Goal: Information Seeking & Learning: Find specific fact

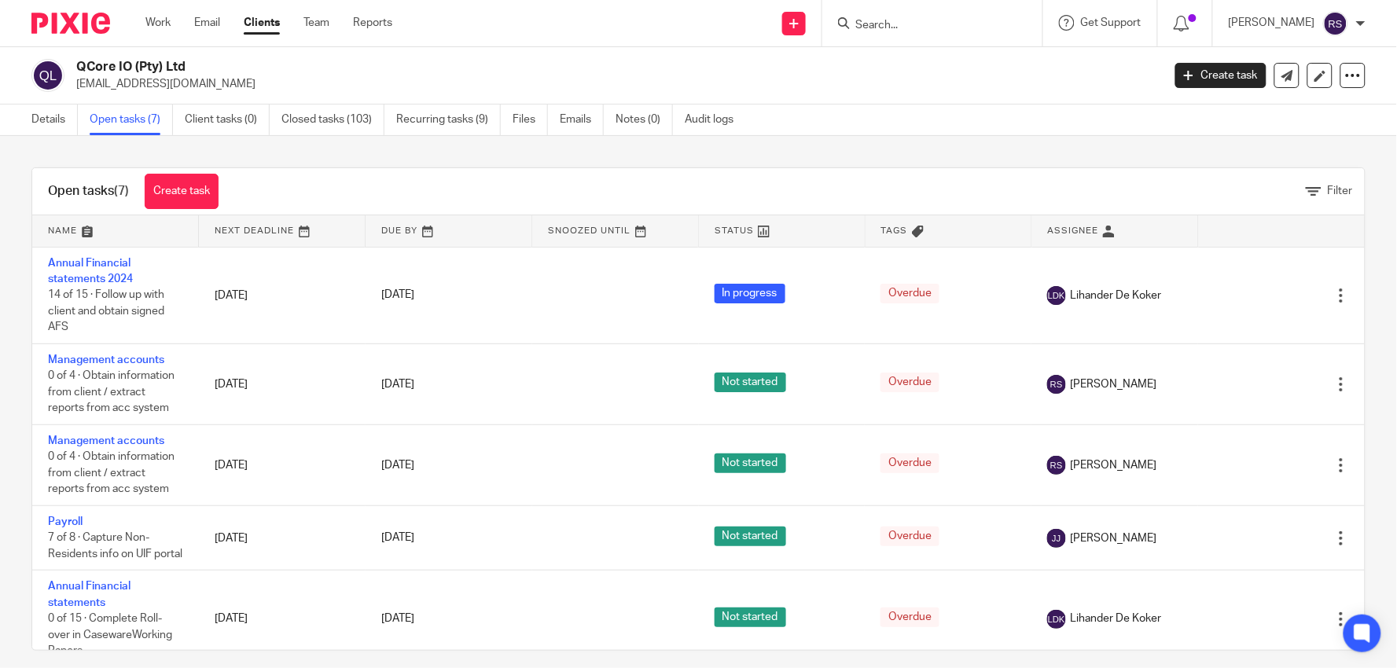
scroll to position [87, 0]
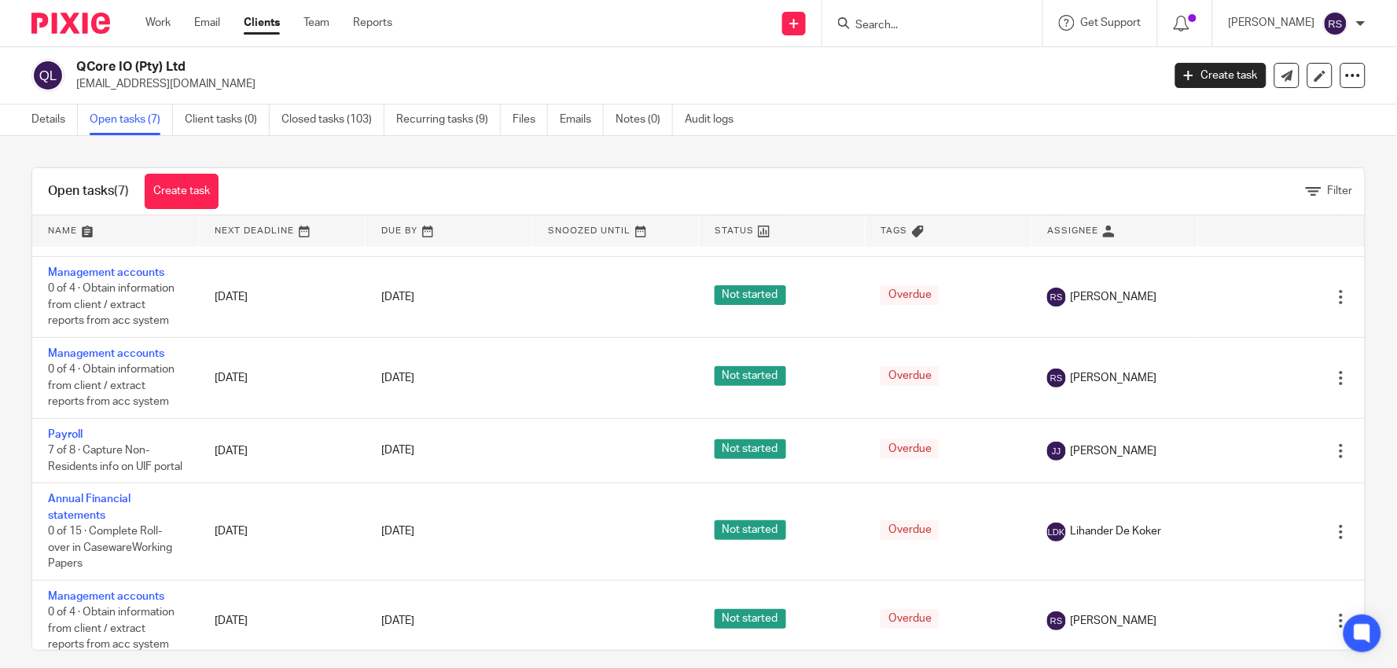
click at [918, 22] on input "Search" at bounding box center [925, 26] width 142 height 14
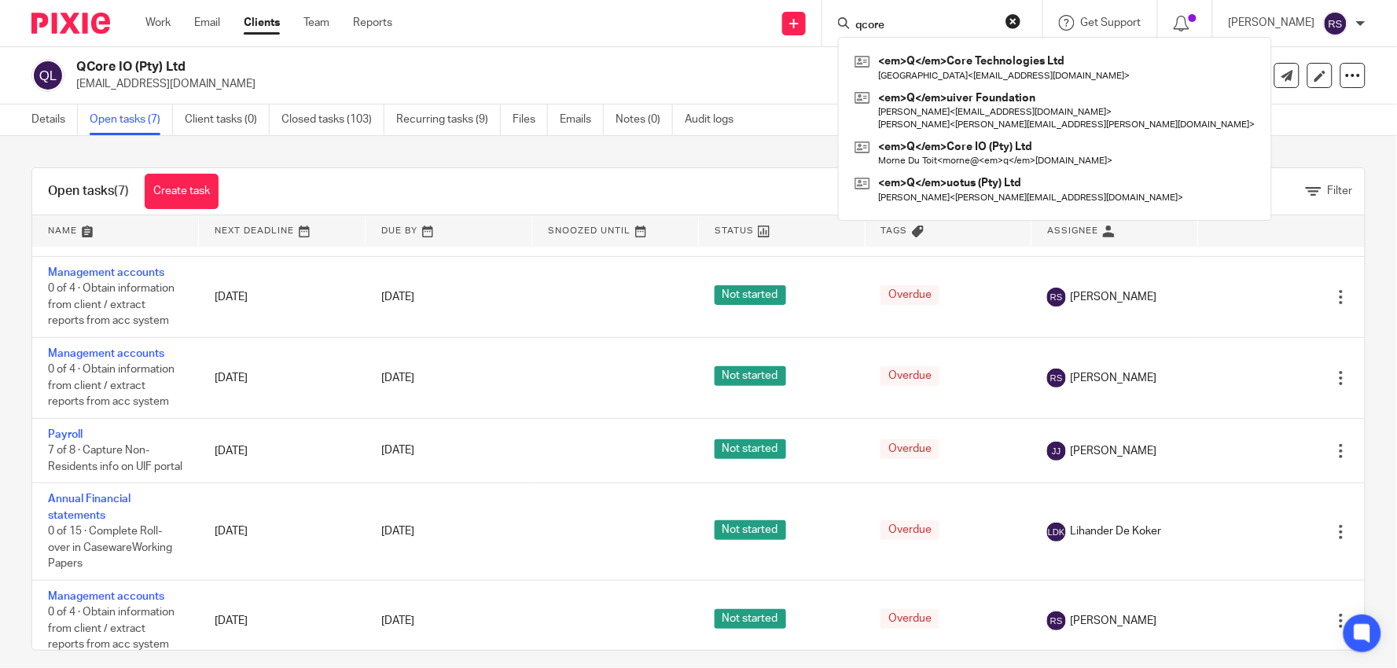
type input "qcore"
click button "submit" at bounding box center [0, 0] width 0 height 0
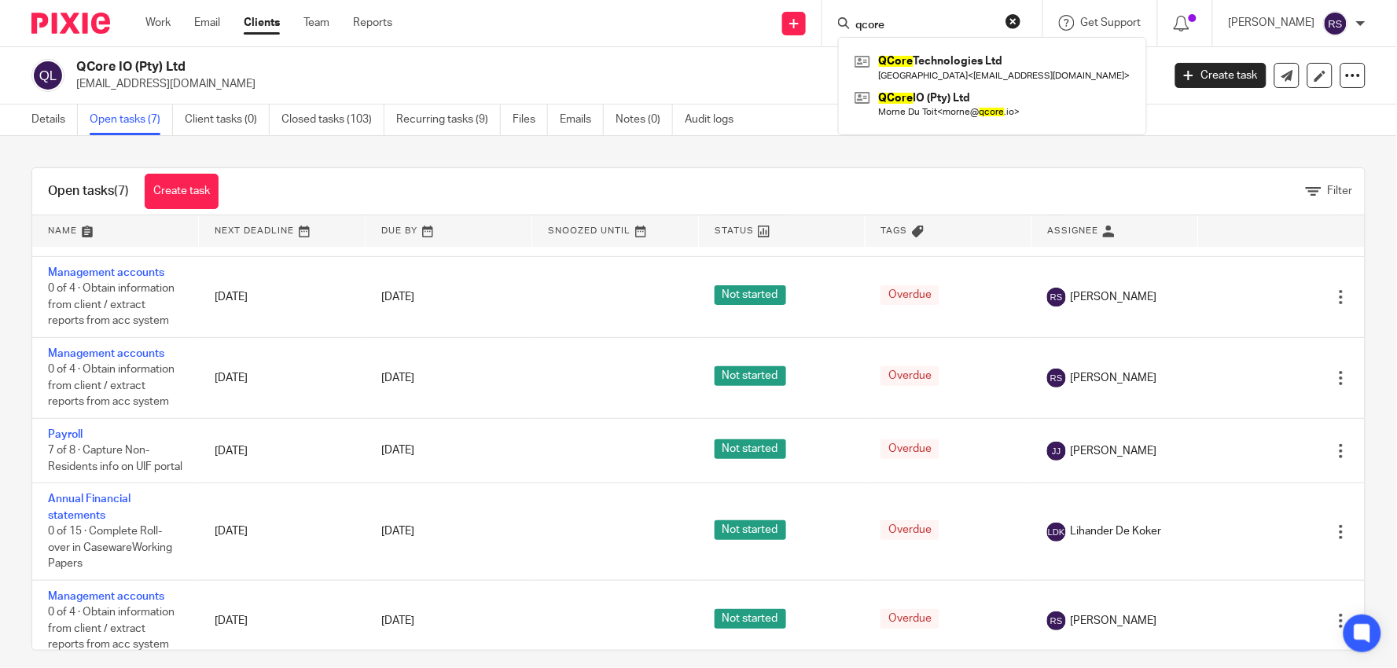
click at [992, 126] on div "QCore Technologies Ltd Morne du Toit < morne@enneainternational.com > QCore IO …" at bounding box center [992, 86] width 309 height 98
click at [997, 118] on link at bounding box center [993, 104] width 284 height 36
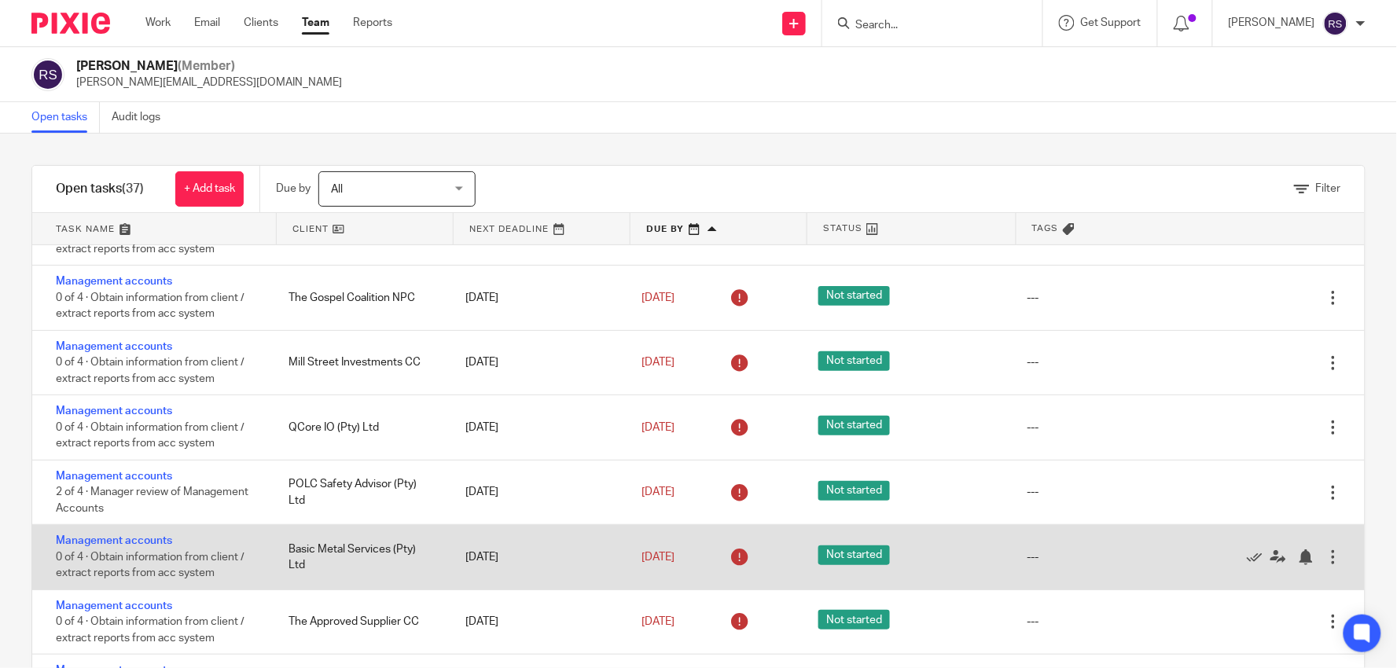
scroll to position [175, 0]
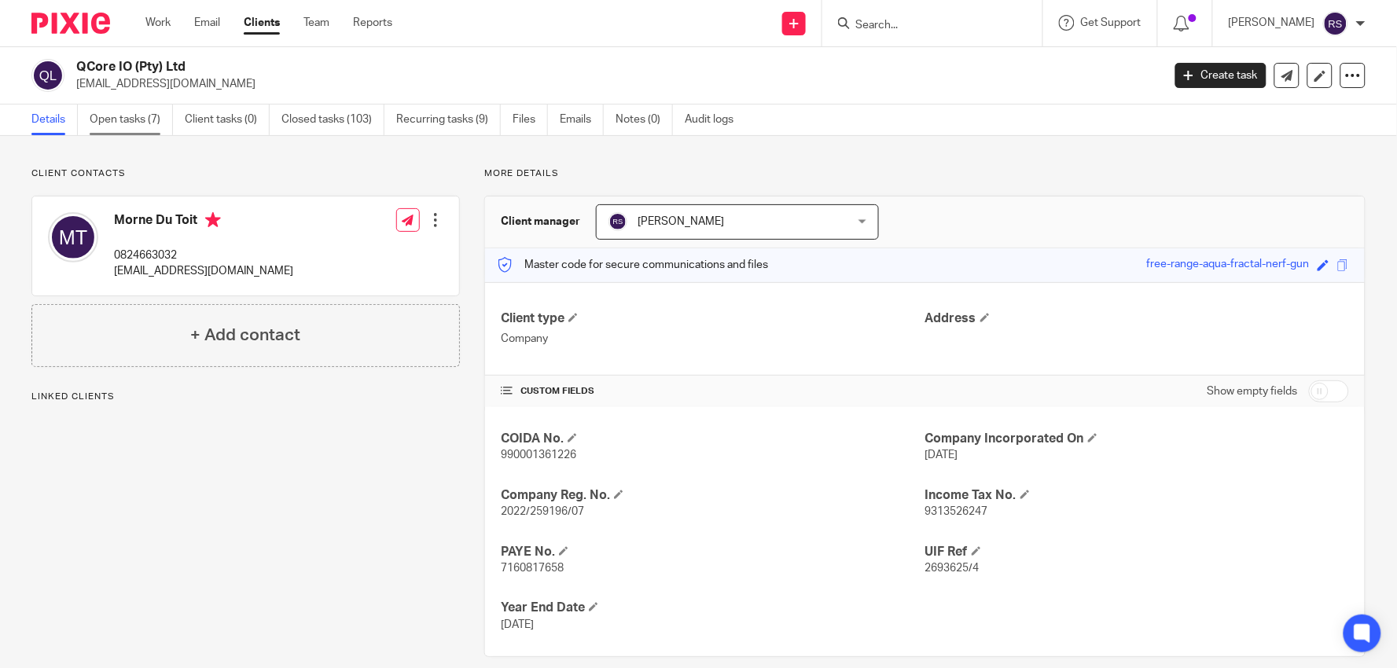
click at [165, 120] on link "Open tasks (7)" at bounding box center [131, 120] width 83 height 31
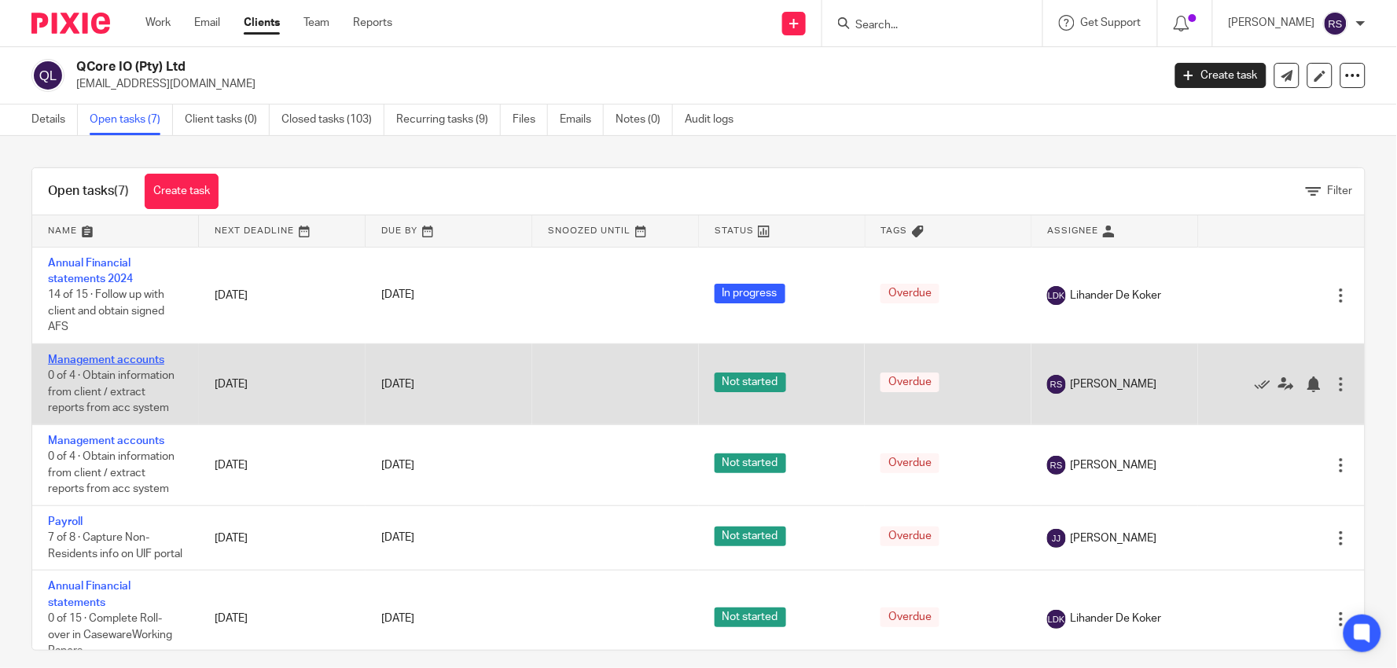
click at [134, 360] on link "Management accounts" at bounding box center [106, 360] width 116 height 11
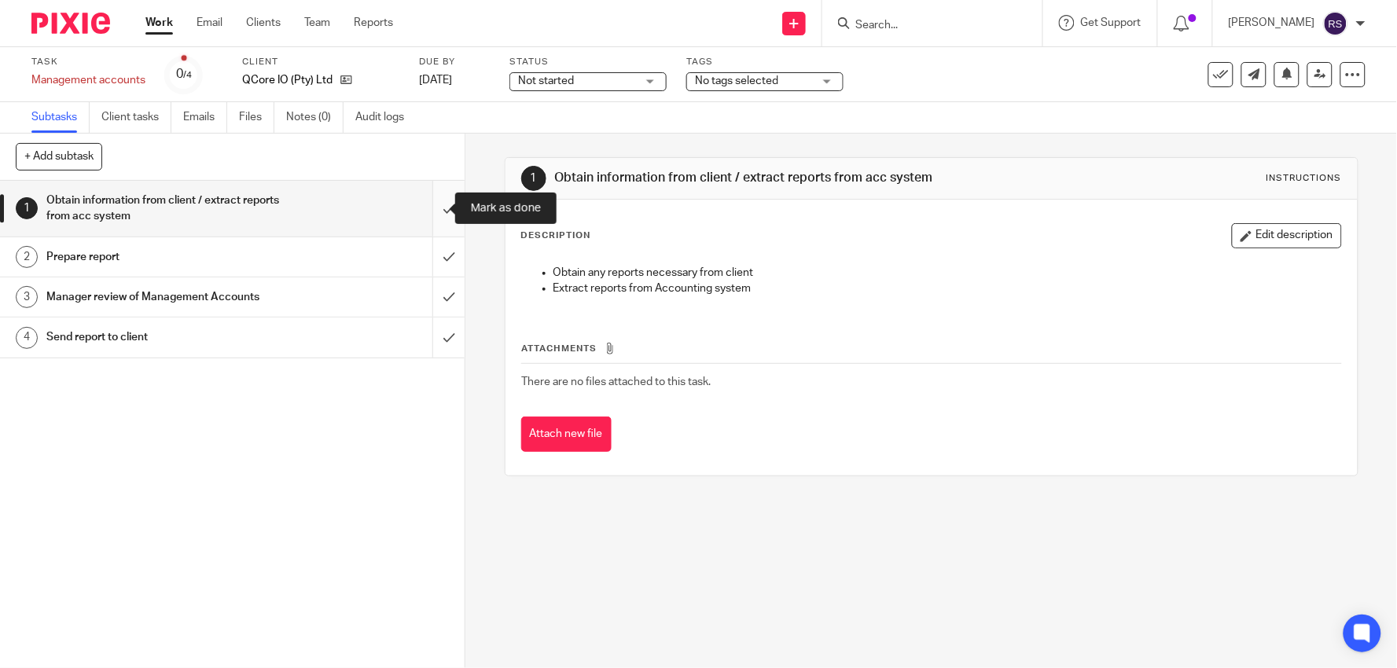
click at [420, 205] on input "submit" at bounding box center [232, 209] width 465 height 56
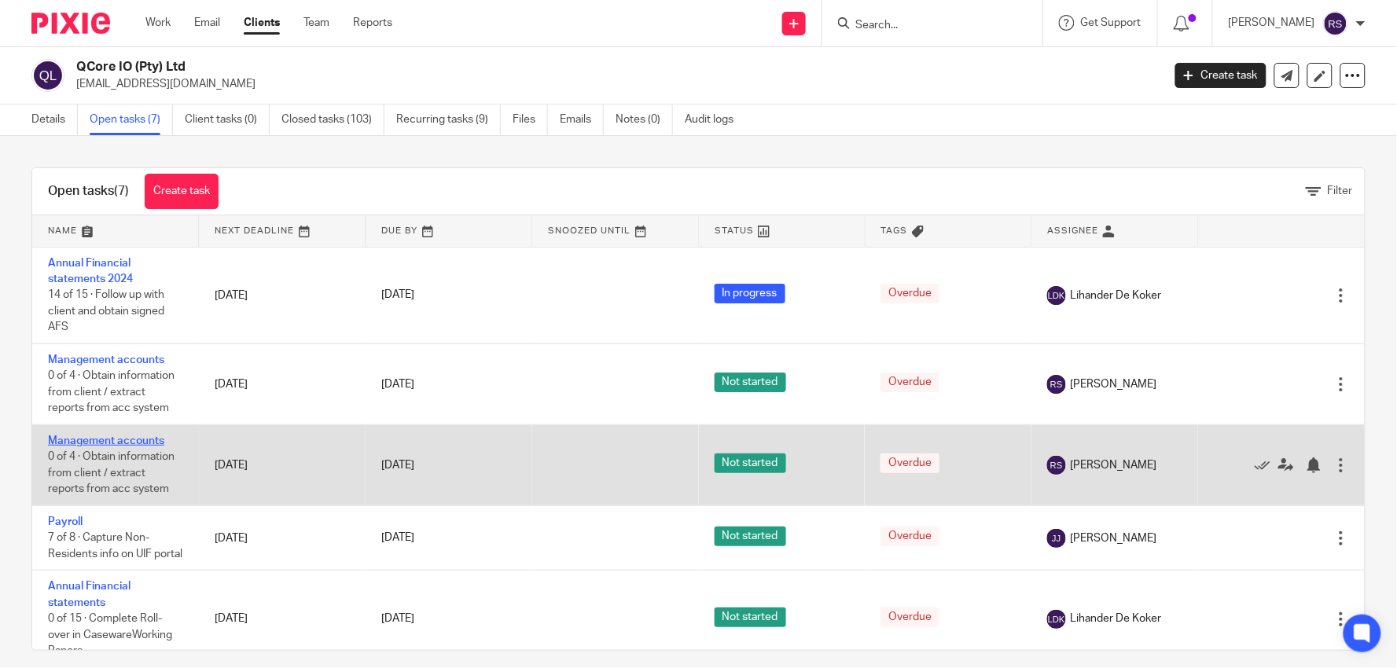
click at [112, 443] on link "Management accounts" at bounding box center [106, 441] width 116 height 11
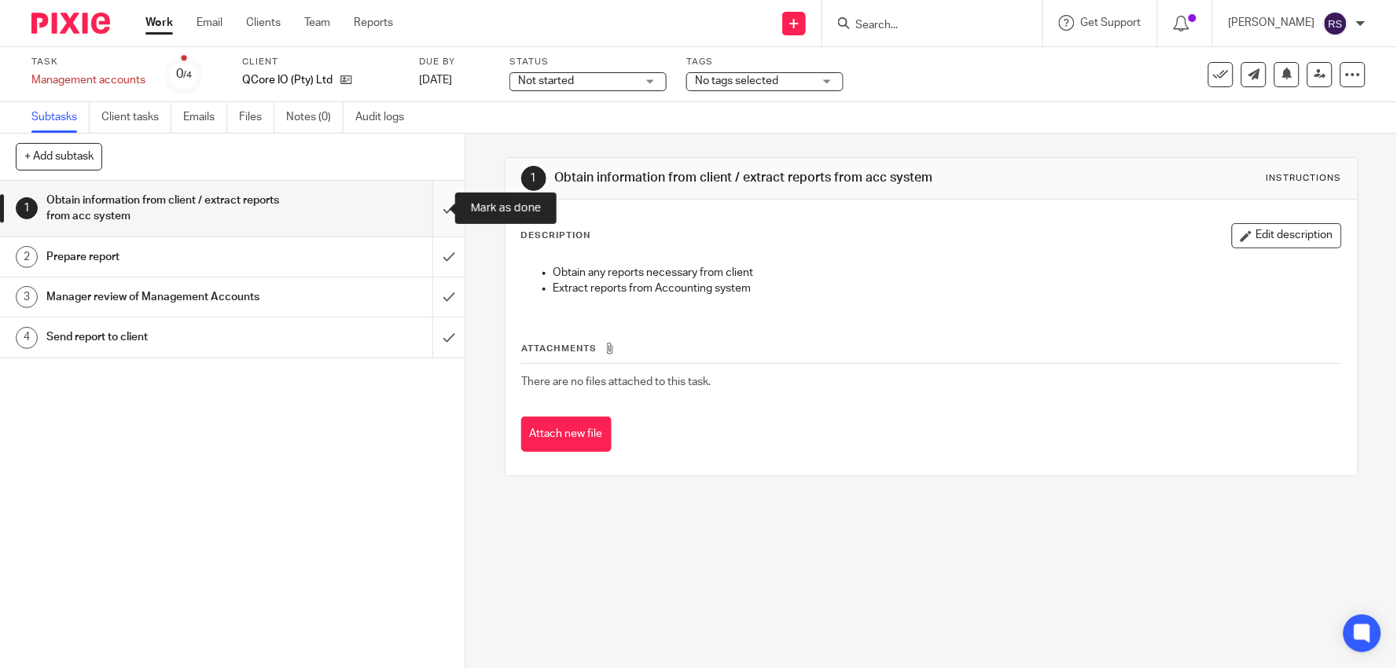
click at [434, 206] on input "submit" at bounding box center [232, 209] width 465 height 56
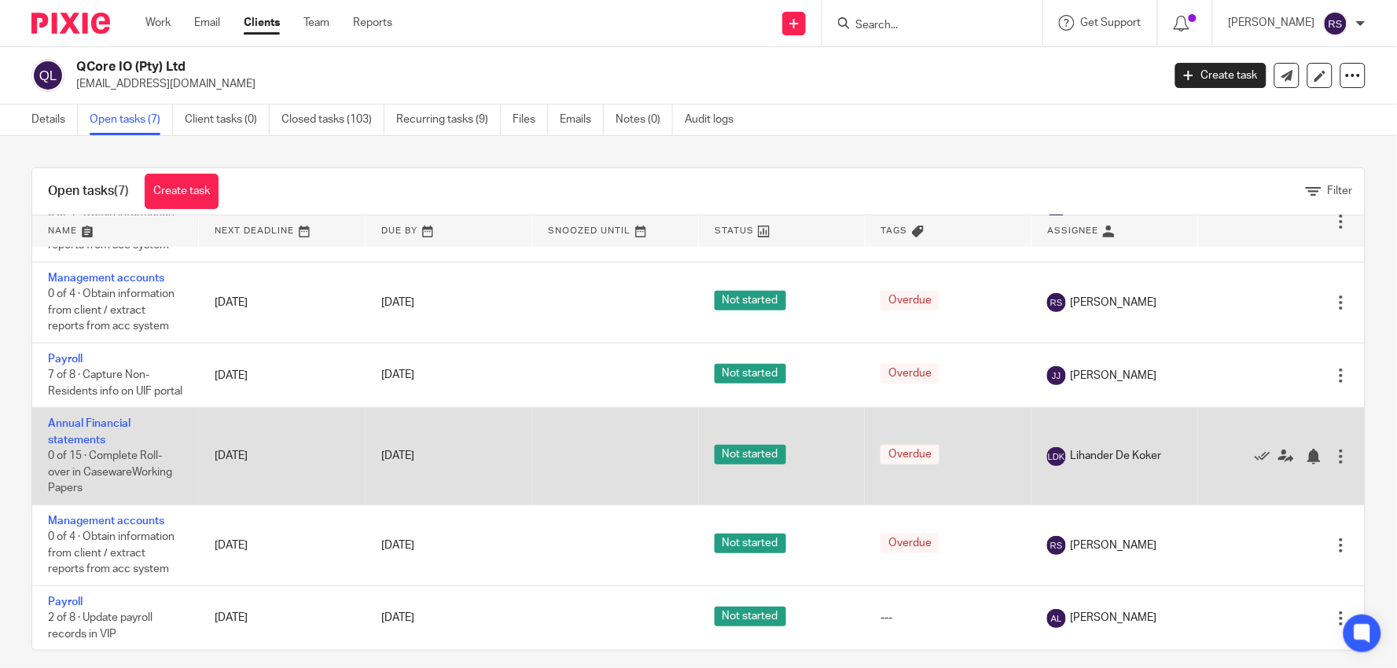
scroll to position [186, 0]
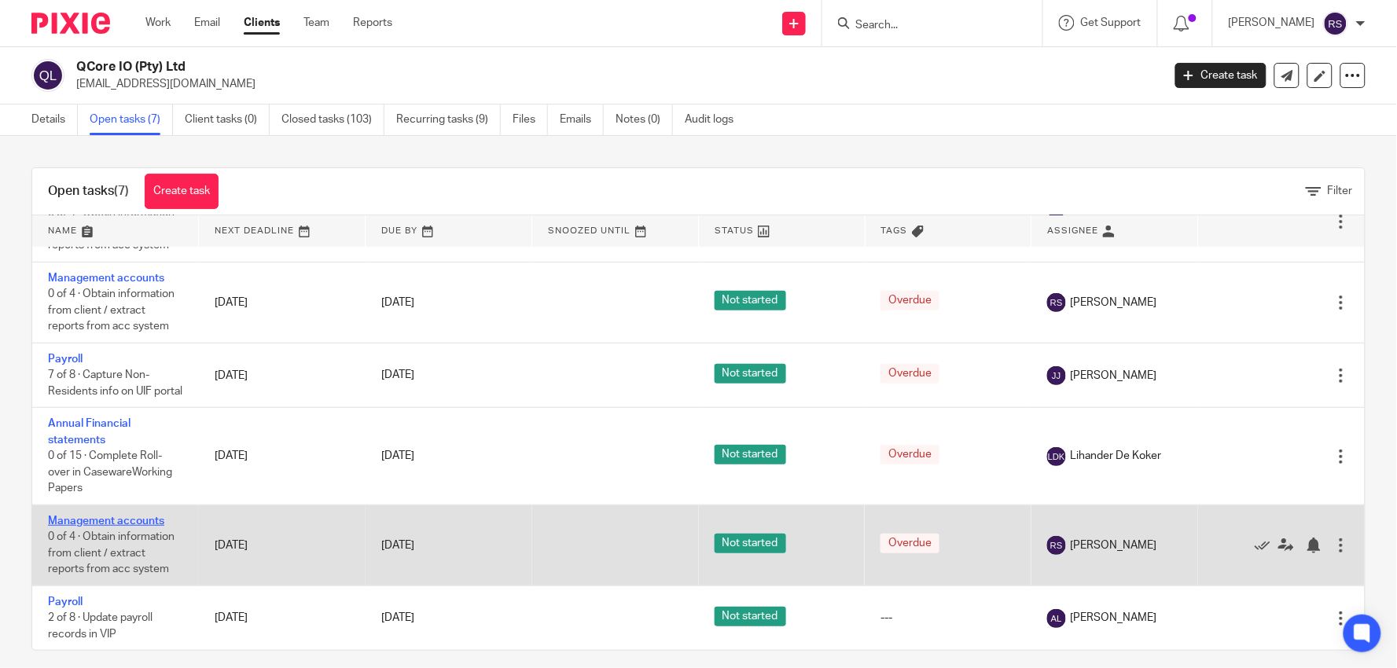
click at [121, 516] on link "Management accounts" at bounding box center [106, 521] width 116 height 11
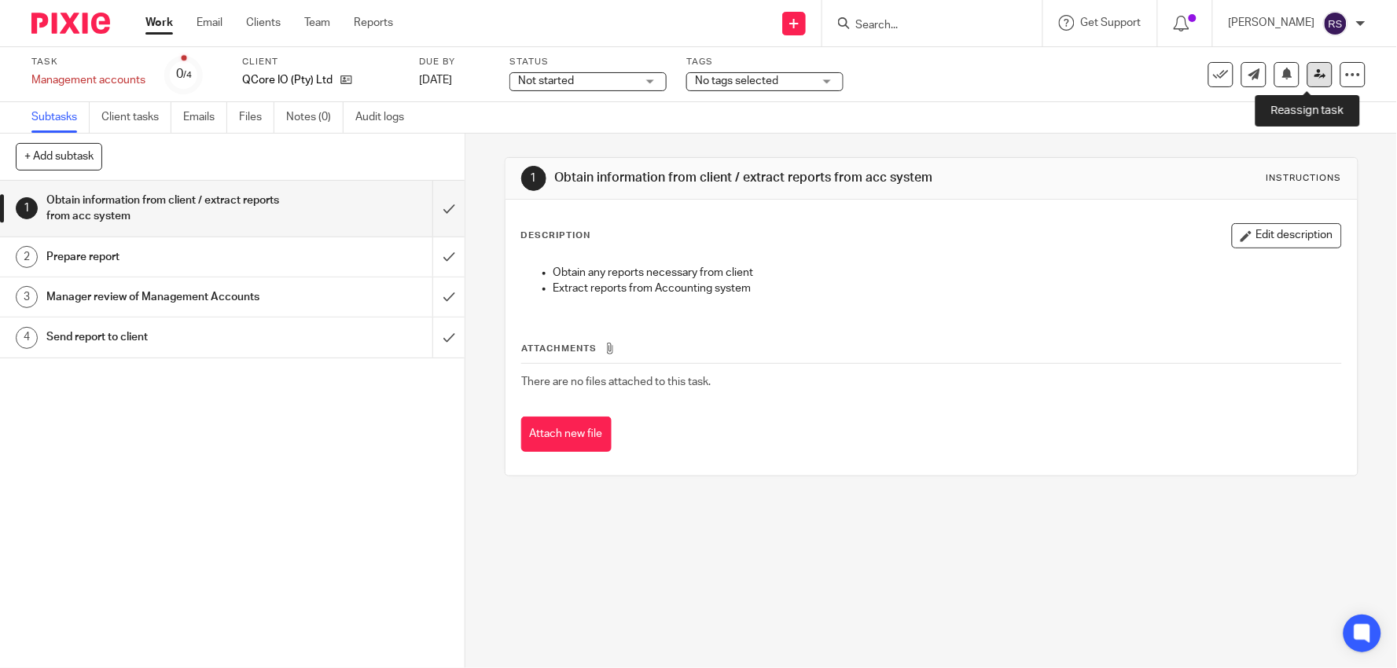
click at [1315, 68] on icon at bounding box center [1321, 74] width 12 height 12
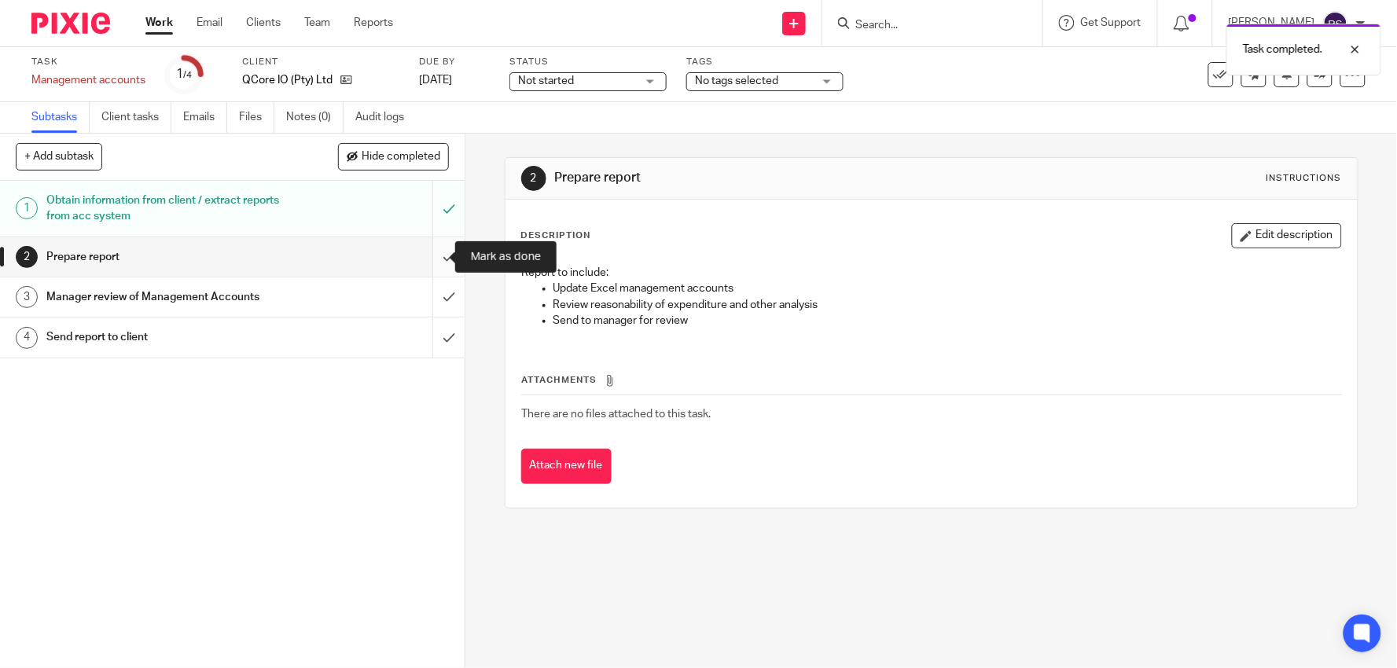
click at [443, 257] on input "submit" at bounding box center [232, 256] width 465 height 39
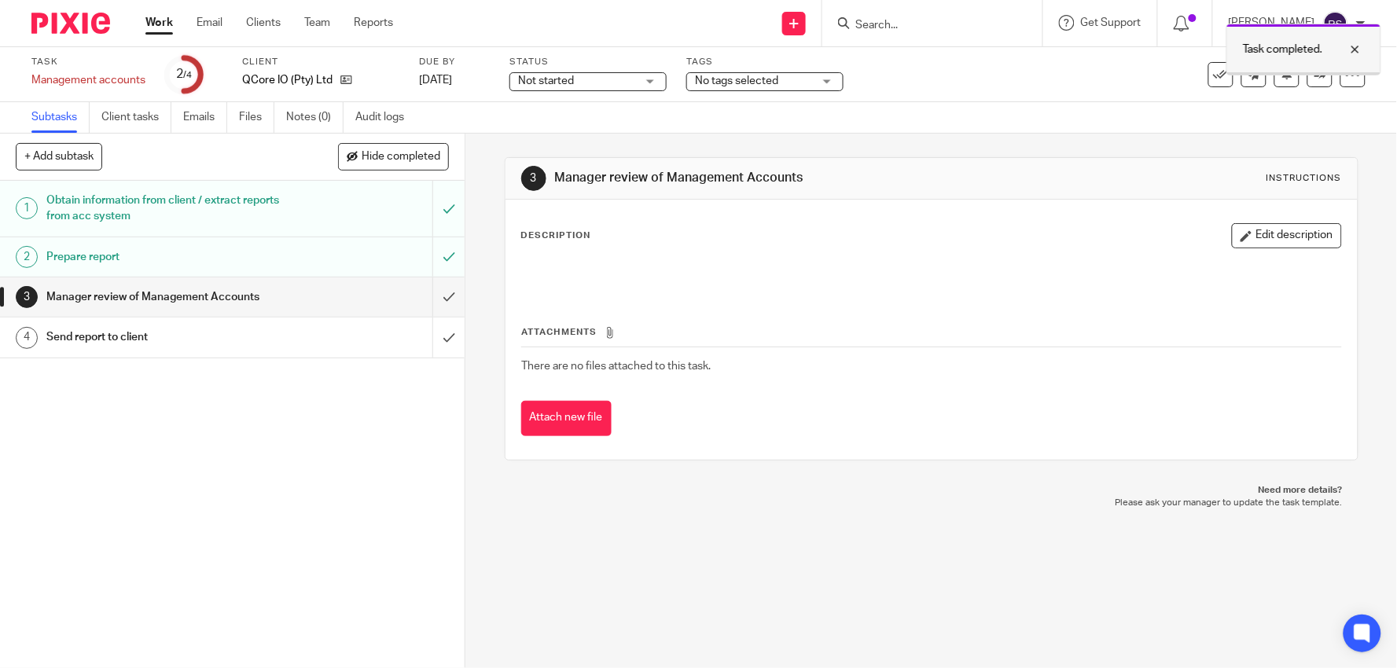
click at [1355, 50] on div at bounding box center [1344, 49] width 42 height 19
click at [1315, 79] on icon at bounding box center [1321, 74] width 12 height 12
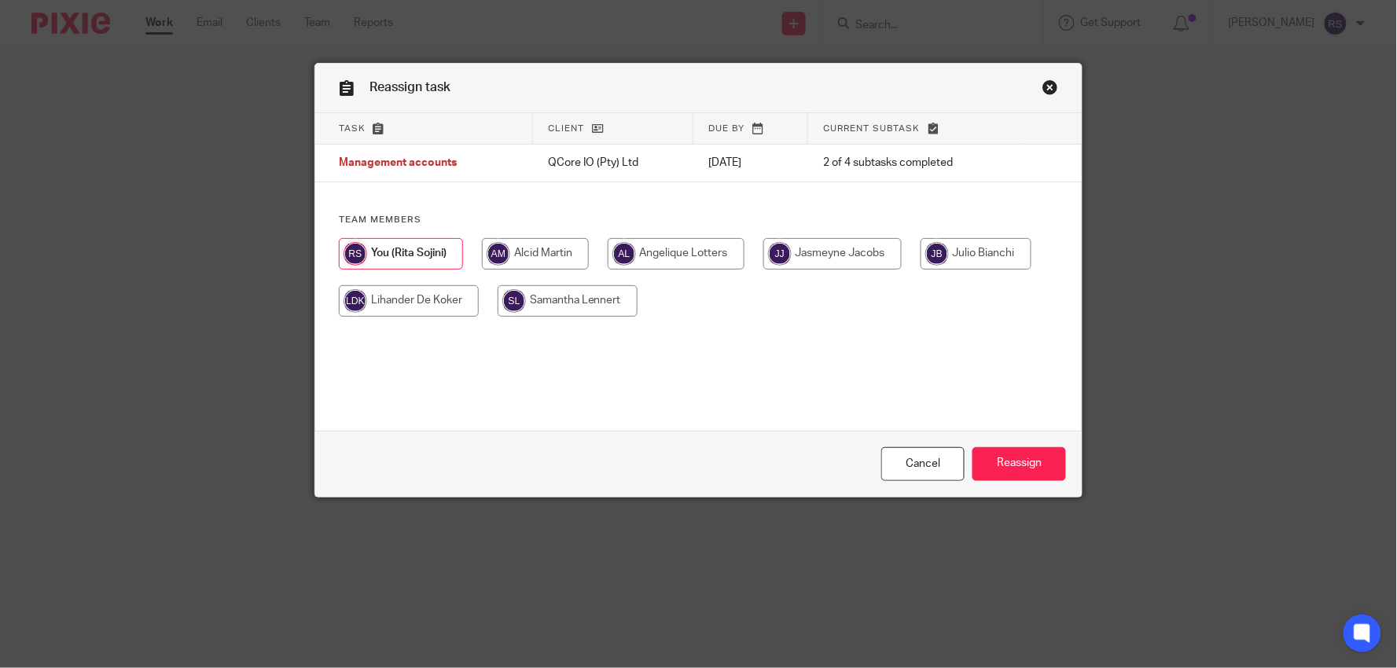
click at [552, 262] on input "radio" at bounding box center [535, 253] width 107 height 31
radio input "true"
click at [992, 462] on input "Reassign" at bounding box center [1020, 464] width 94 height 34
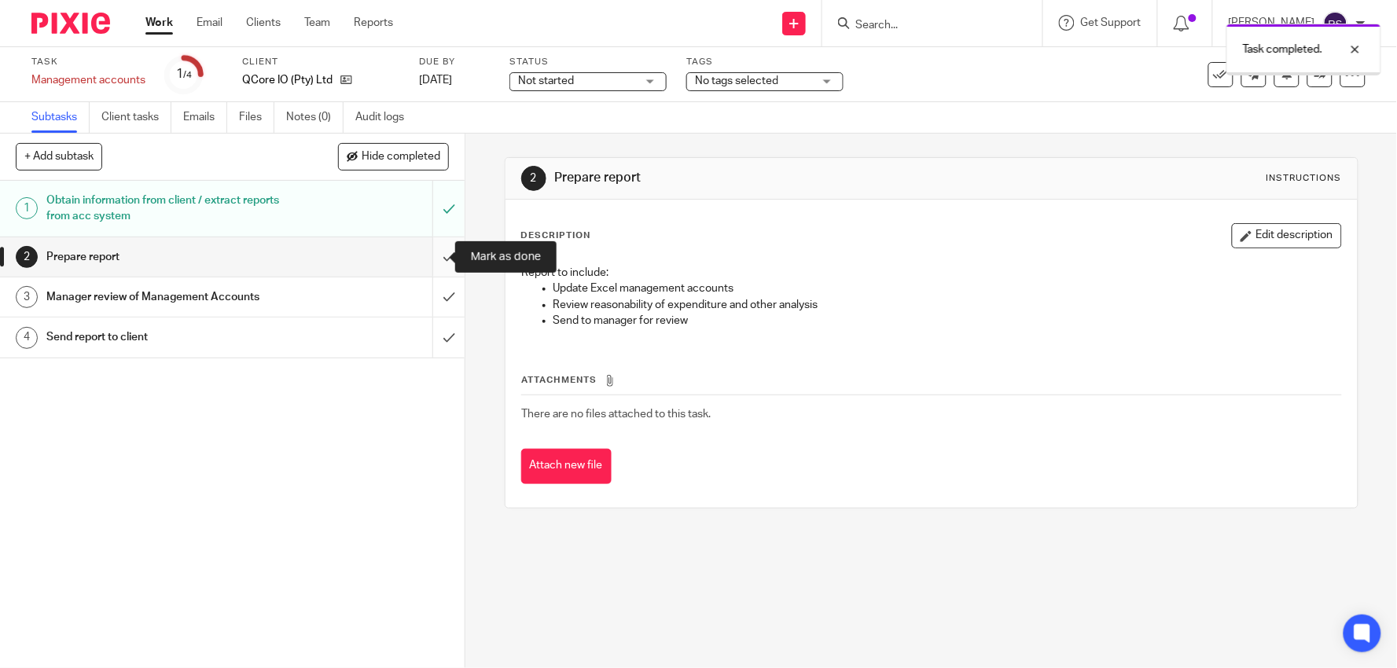
click at [436, 250] on input "submit" at bounding box center [232, 256] width 465 height 39
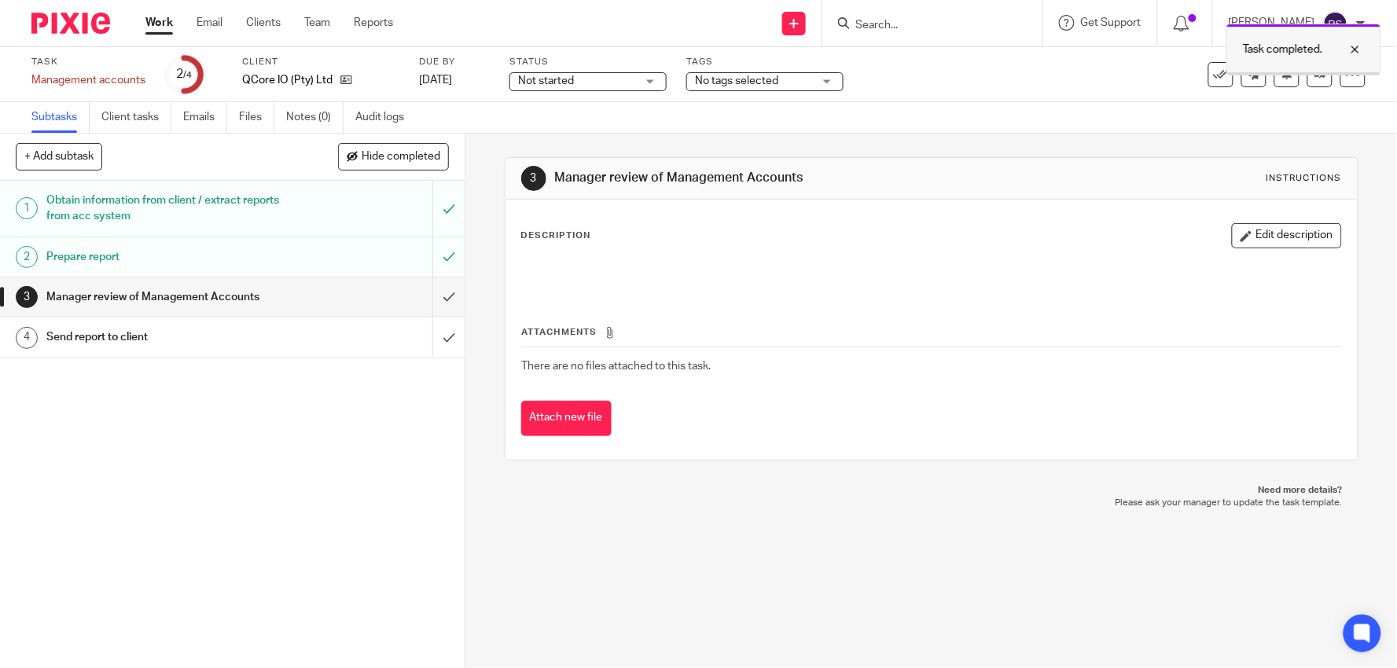
click at [1357, 52] on div at bounding box center [1344, 49] width 42 height 19
click at [1315, 74] on icon at bounding box center [1321, 74] width 12 height 12
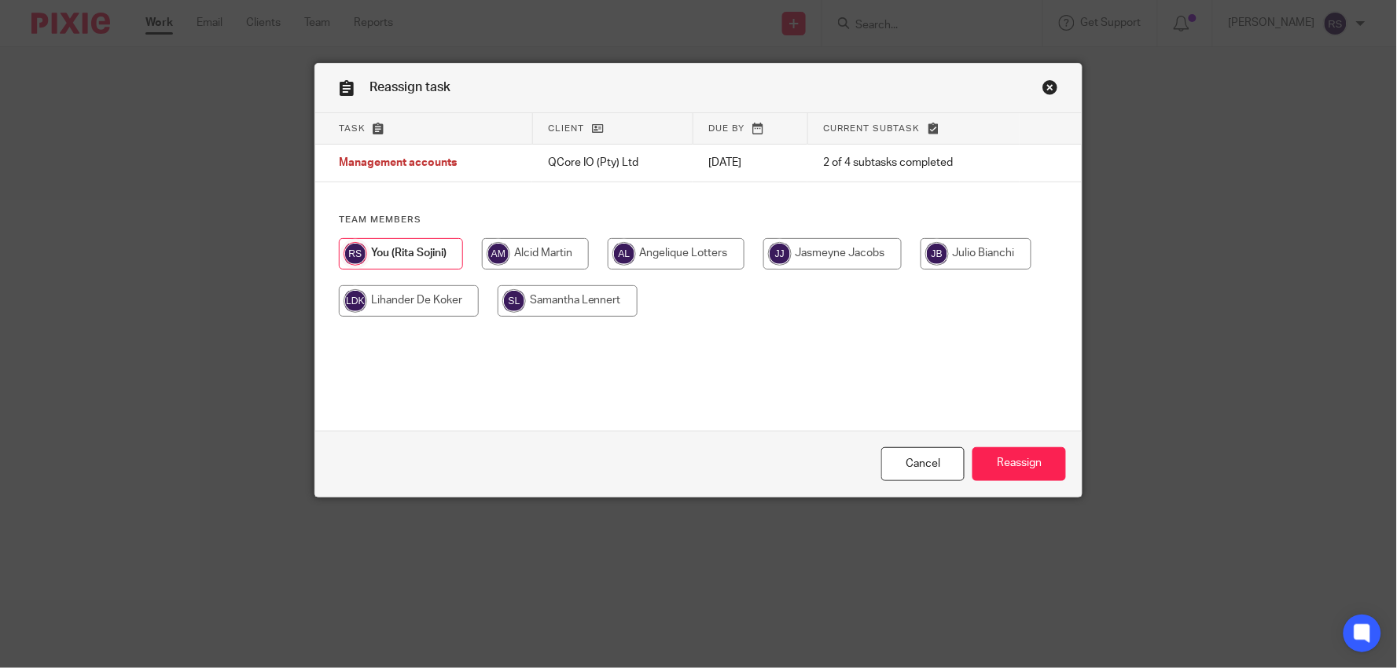
click at [547, 254] on input "radio" at bounding box center [535, 253] width 107 height 31
radio input "true"
click at [1021, 458] on input "Reassign" at bounding box center [1020, 464] width 94 height 34
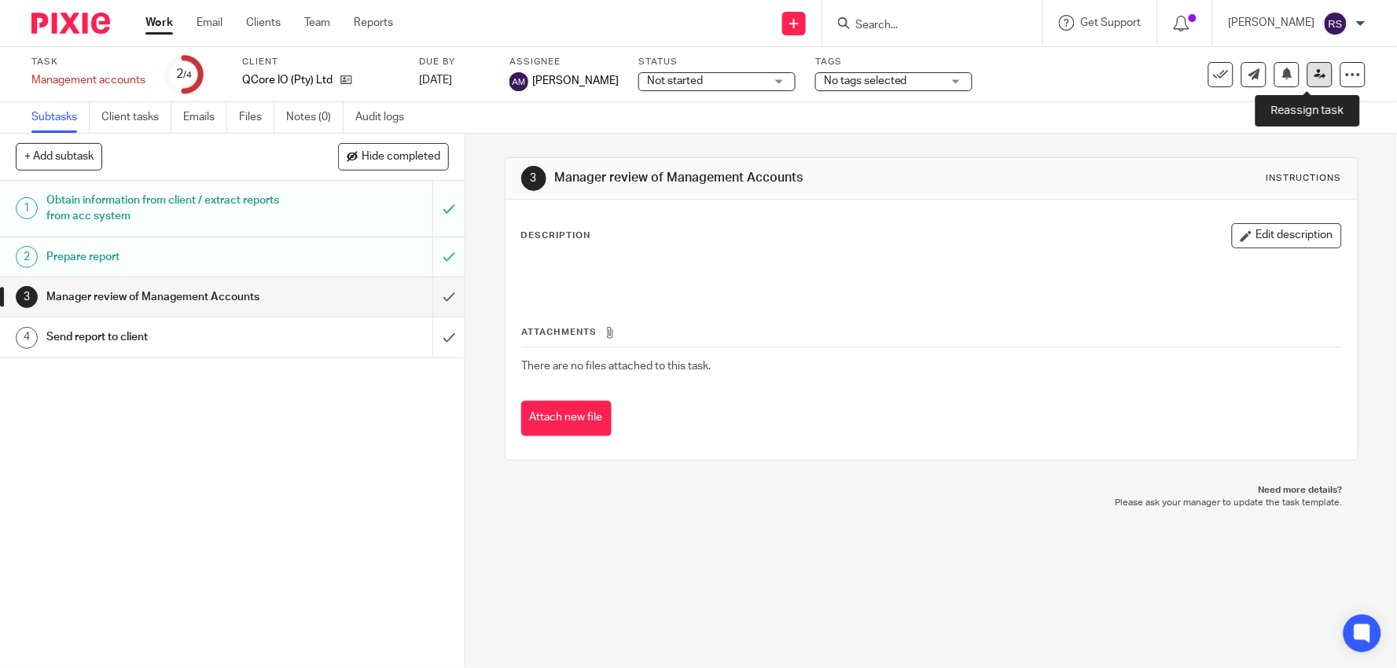
click at [1308, 72] on link at bounding box center [1320, 74] width 25 height 25
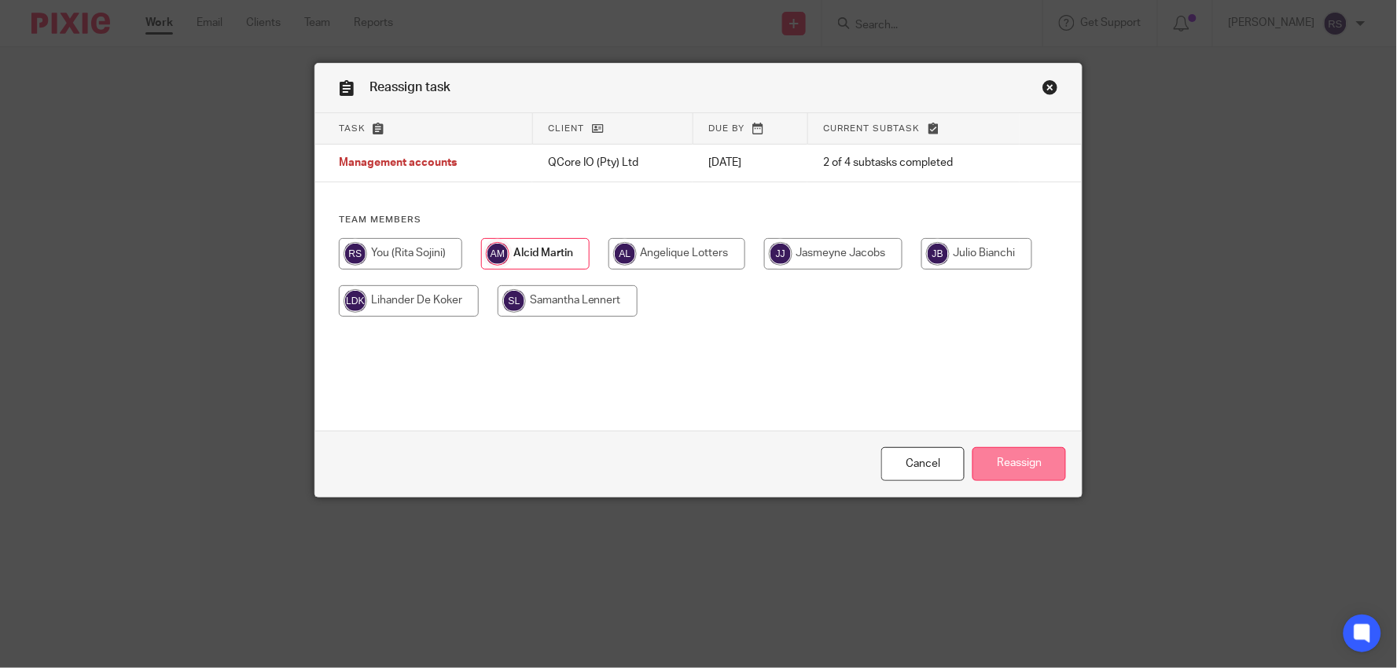
click at [1005, 458] on input "Reassign" at bounding box center [1020, 464] width 94 height 34
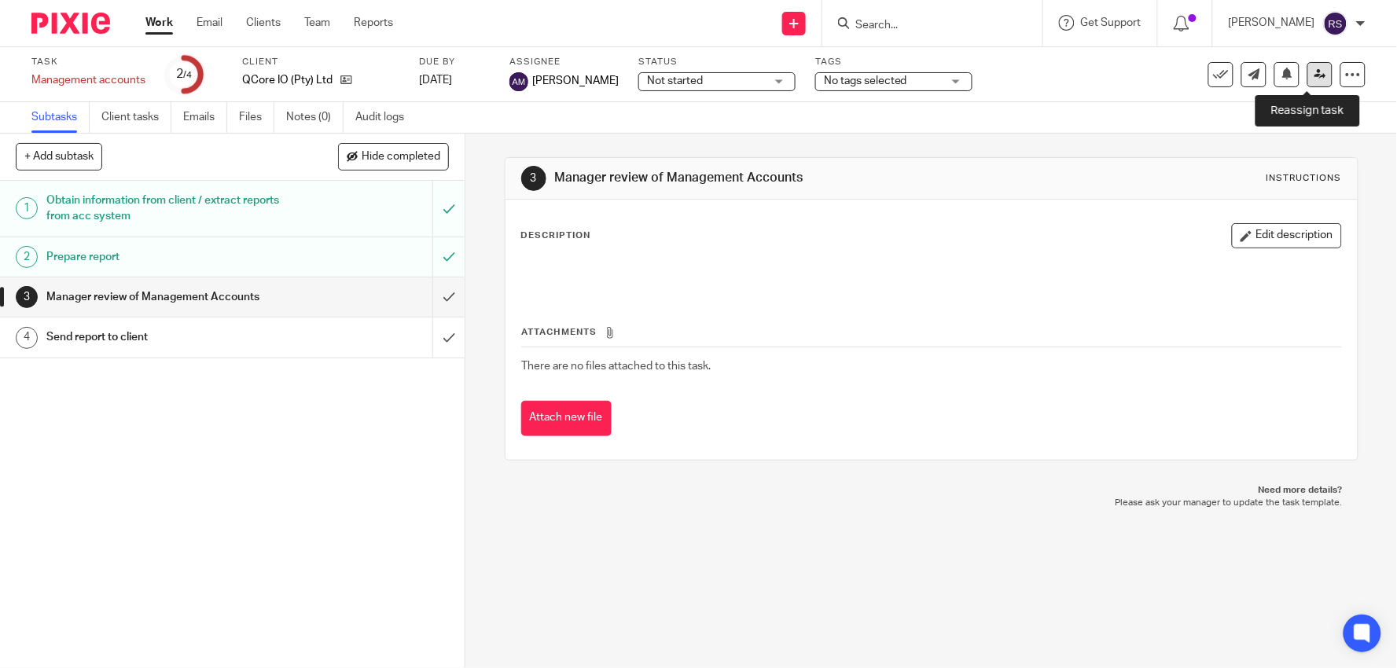
click at [1315, 68] on icon at bounding box center [1321, 74] width 12 height 12
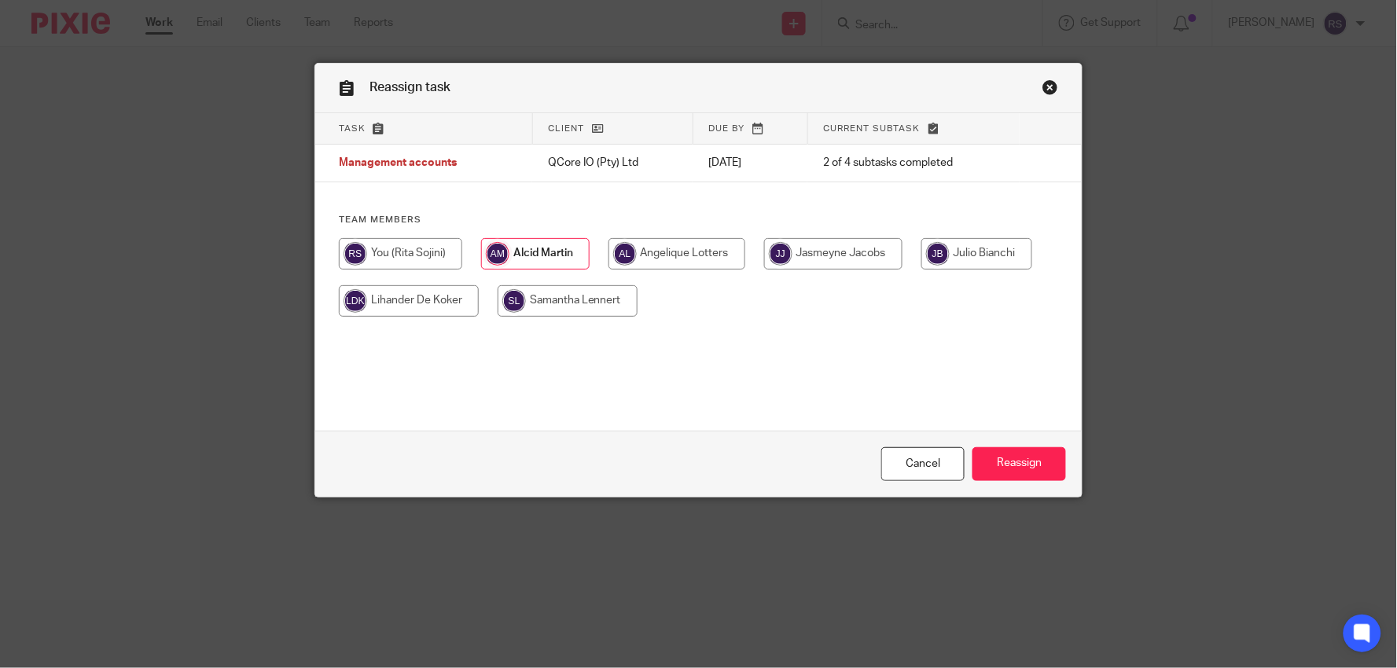
click at [1043, 87] on link "Close this dialog window" at bounding box center [1051, 89] width 16 height 21
click at [1043, 82] on link "Close this dialog window" at bounding box center [1051, 89] width 16 height 21
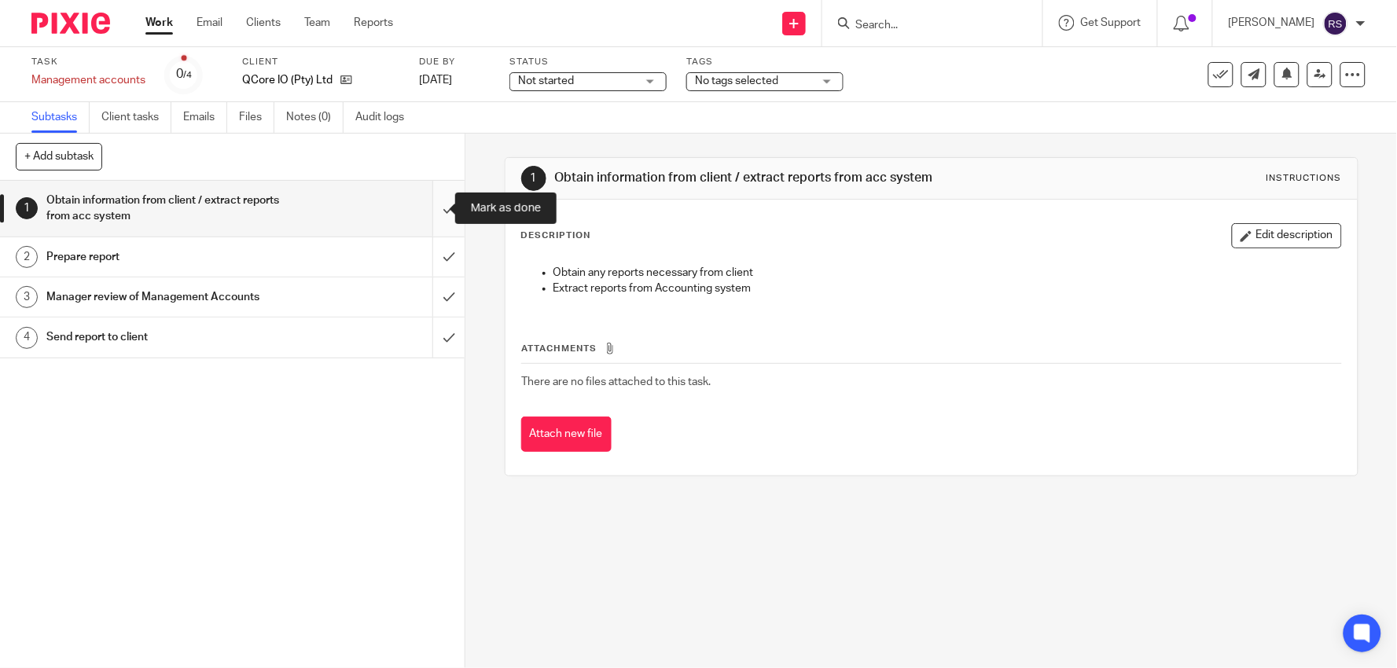
click at [427, 213] on input "submit" at bounding box center [232, 209] width 465 height 56
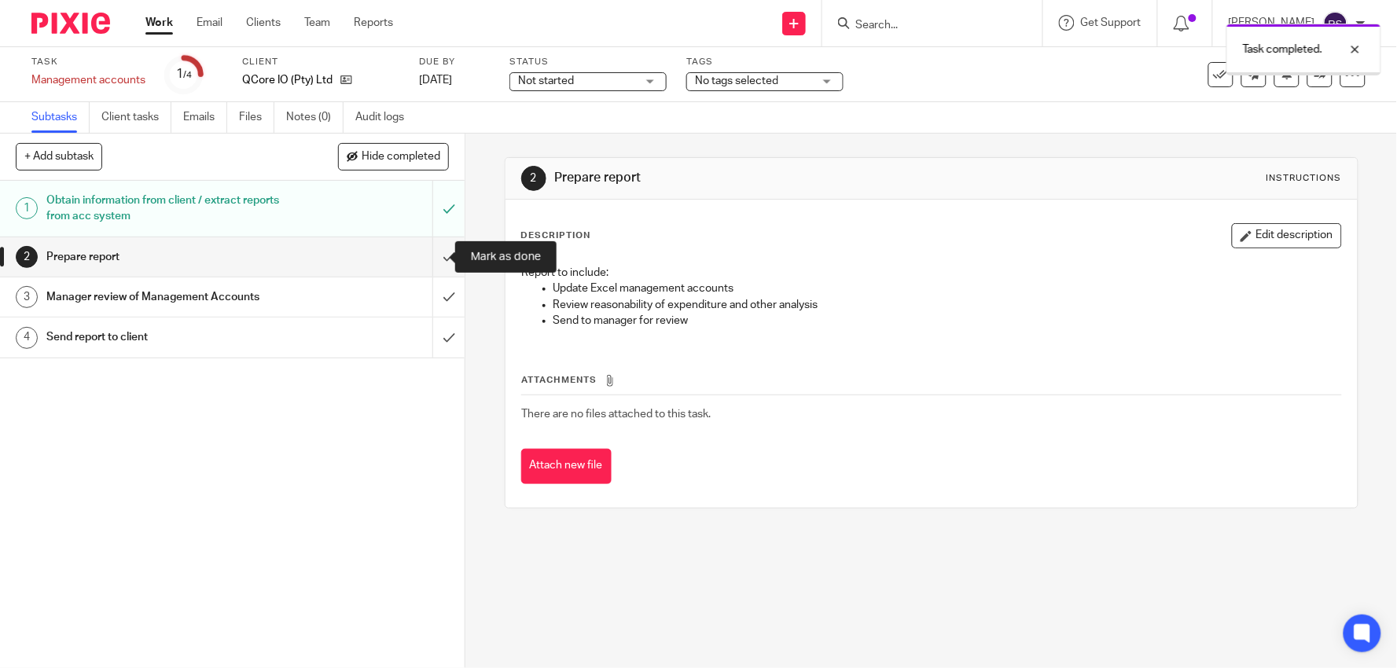
click at [446, 255] on input "submit" at bounding box center [232, 256] width 465 height 39
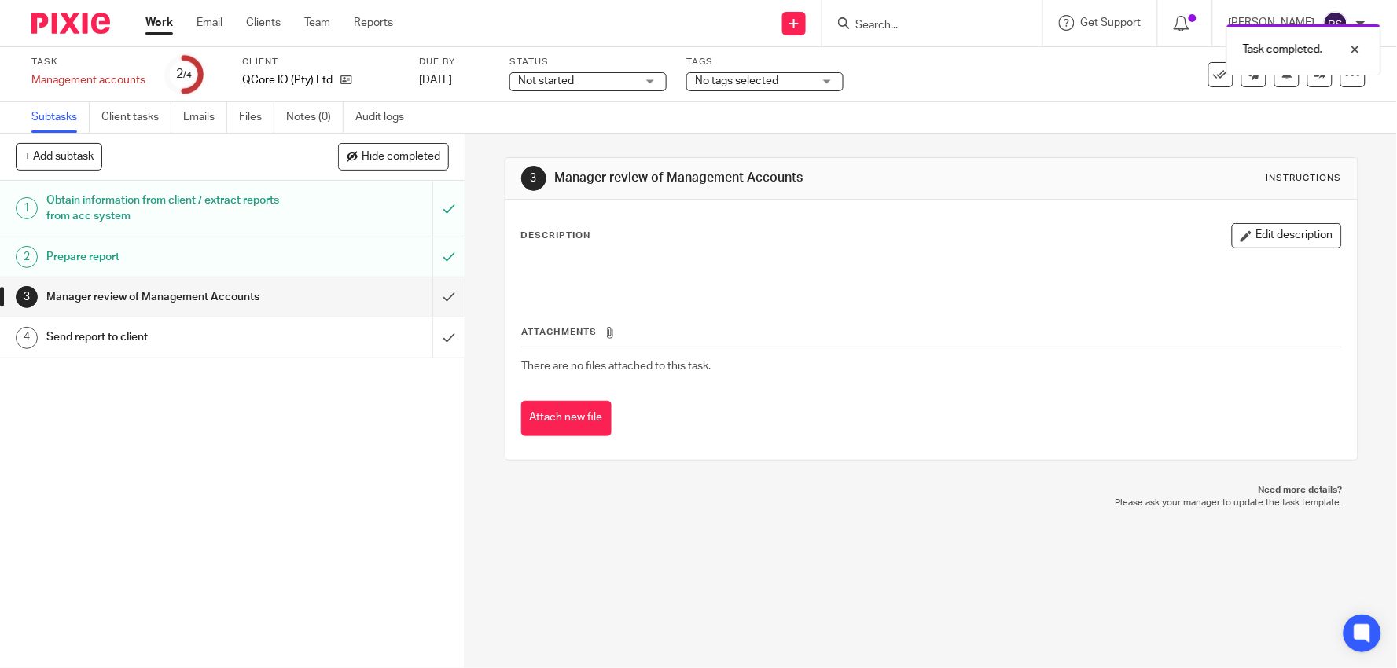
click at [1361, 48] on div at bounding box center [1344, 49] width 42 height 19
click at [1314, 79] on link at bounding box center [1320, 74] width 25 height 25
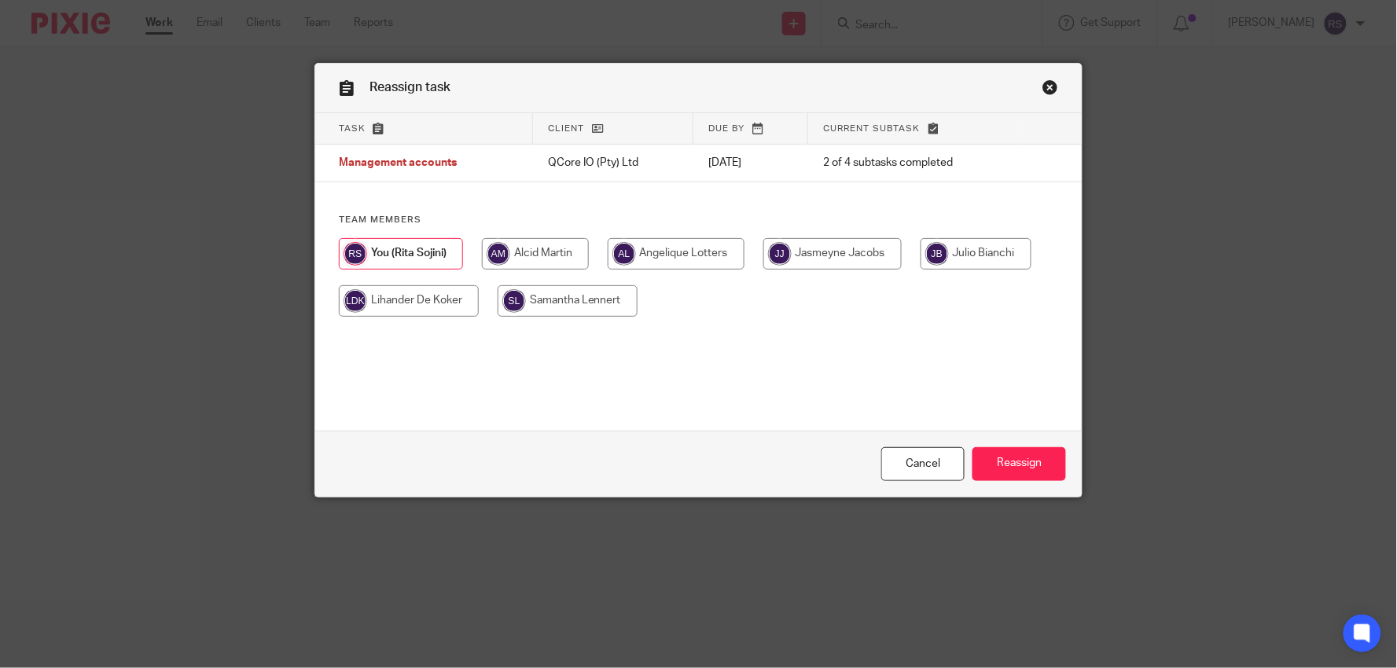
click at [528, 263] on input "radio" at bounding box center [535, 253] width 107 height 31
radio input "true"
click at [1025, 468] on input "Reassign" at bounding box center [1020, 464] width 94 height 34
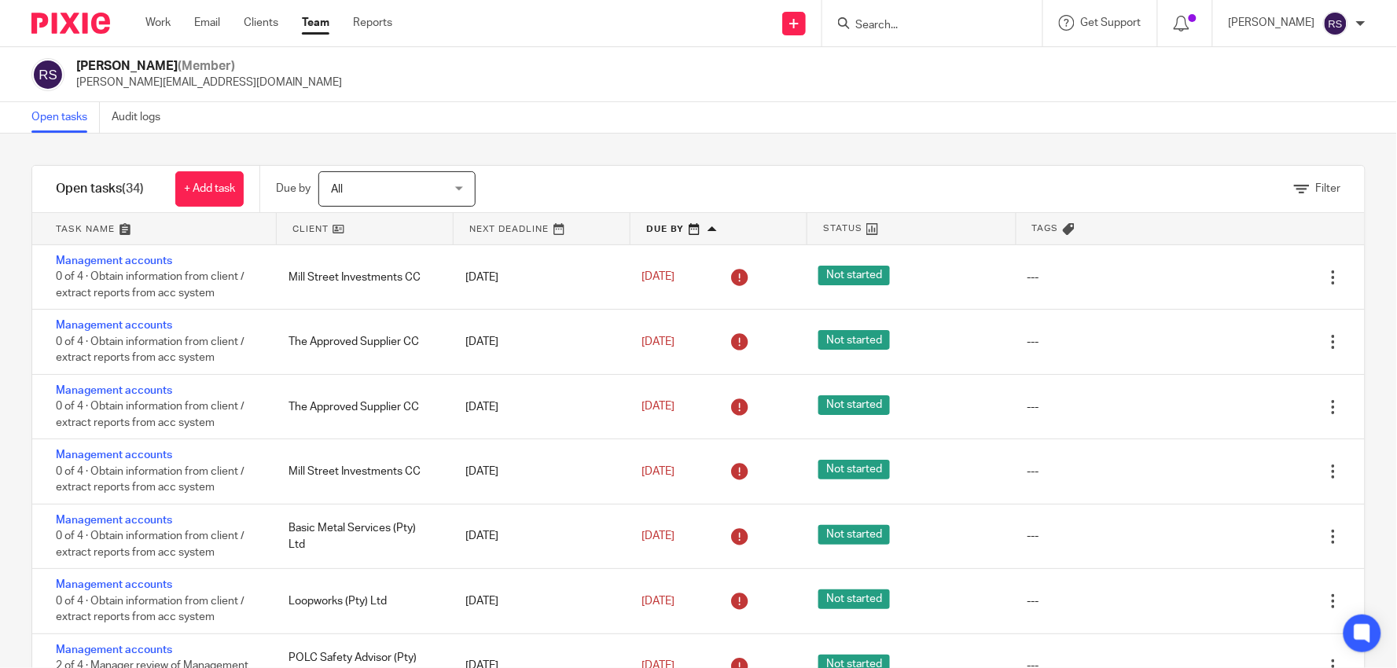
click at [931, 28] on input "Search" at bounding box center [925, 26] width 142 height 14
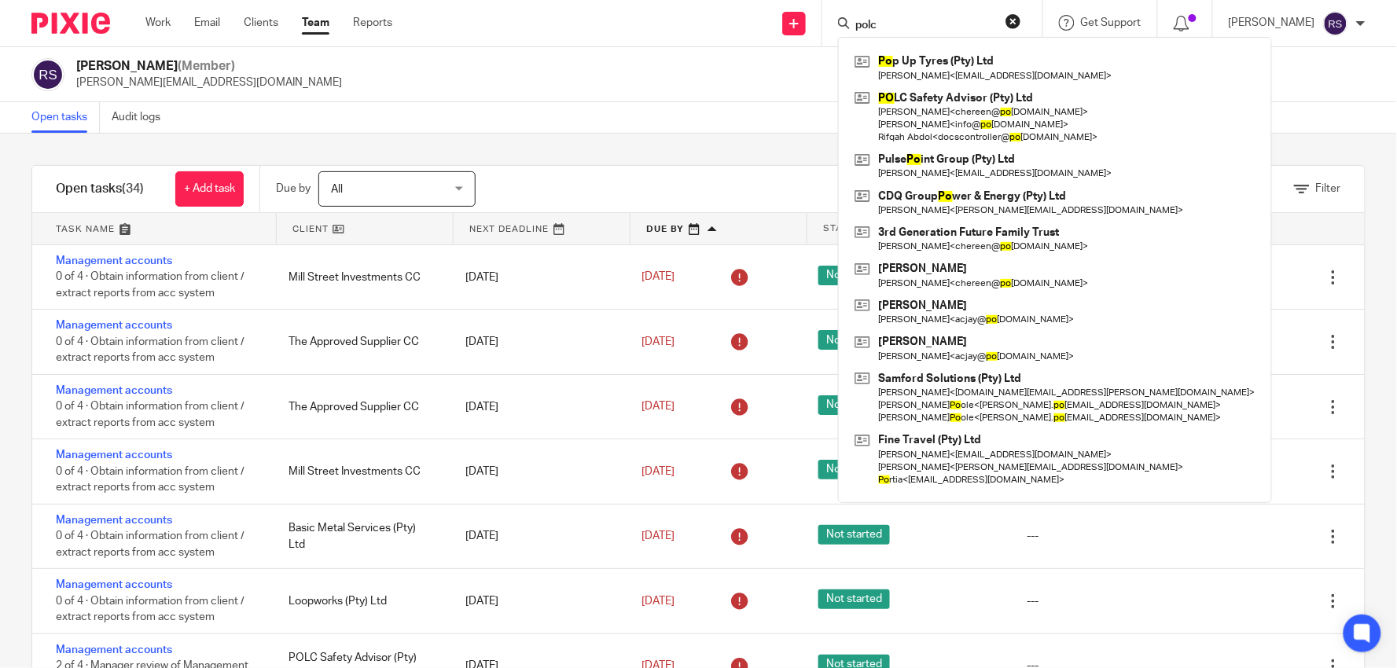
type input "polc"
click button "submit" at bounding box center [0, 0] width 0 height 0
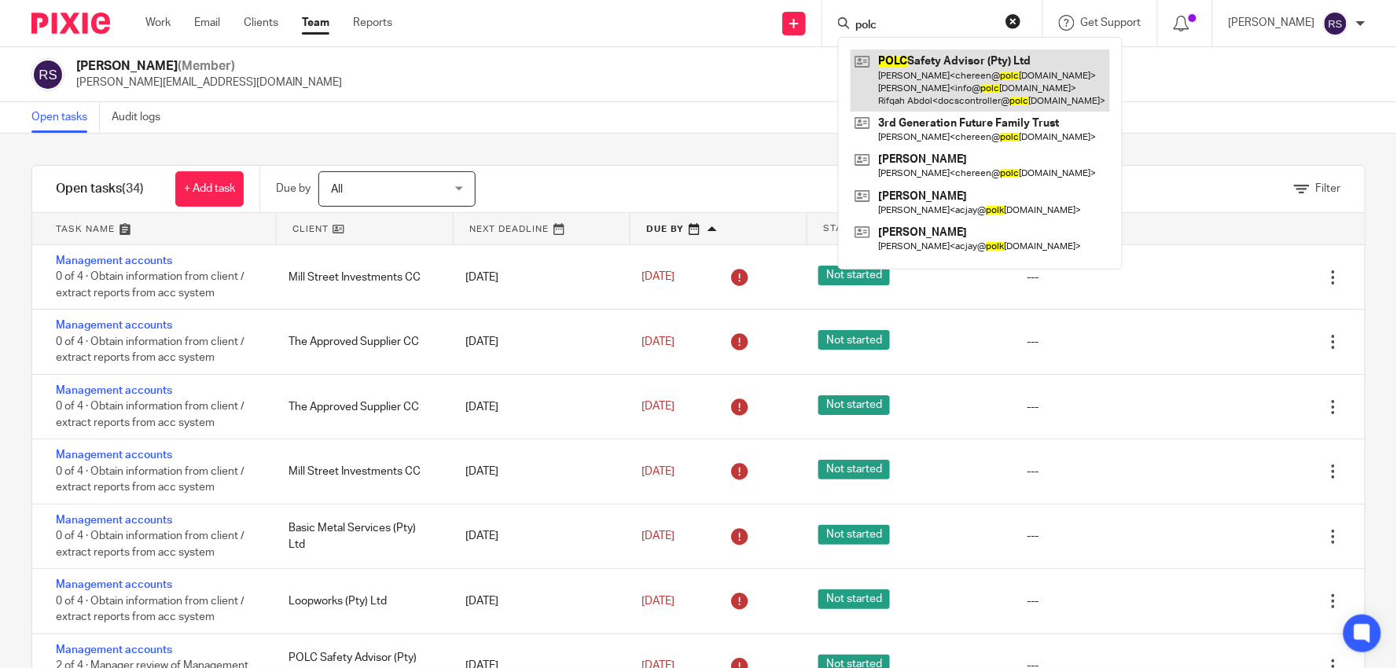
click at [981, 74] on link at bounding box center [980, 81] width 259 height 62
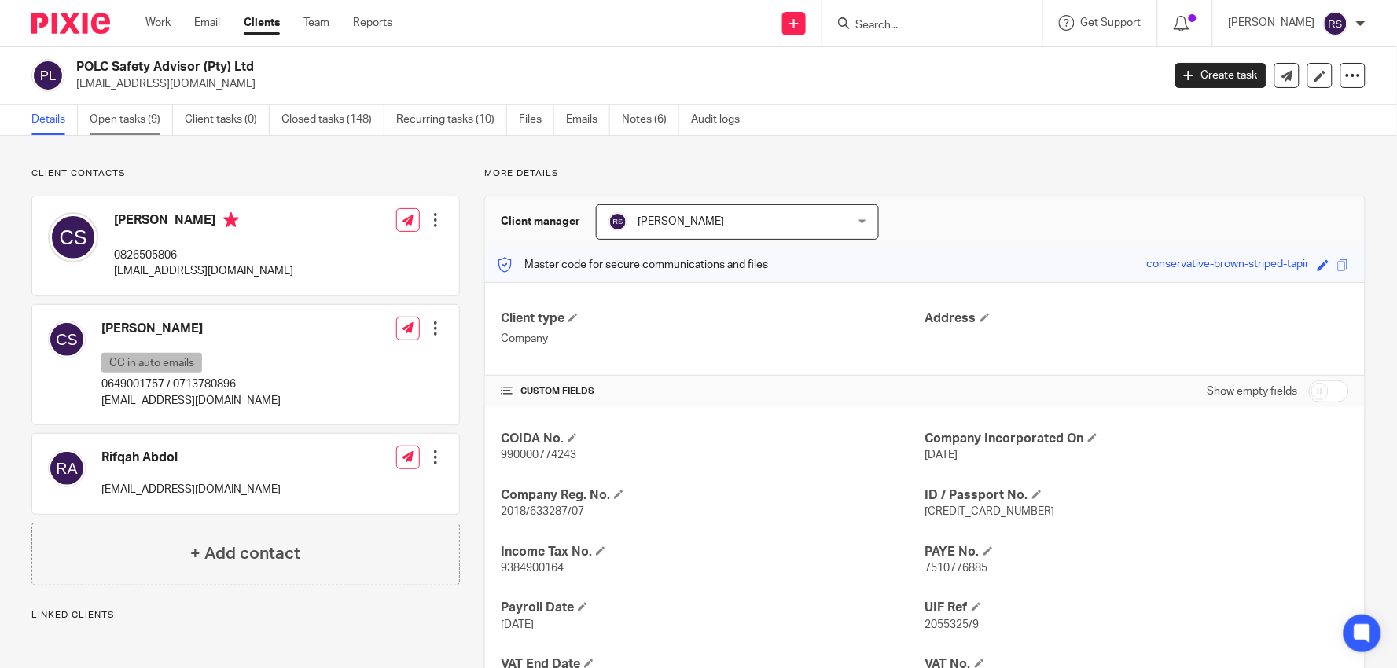
click at [101, 132] on link "Open tasks (9)" at bounding box center [131, 120] width 83 height 31
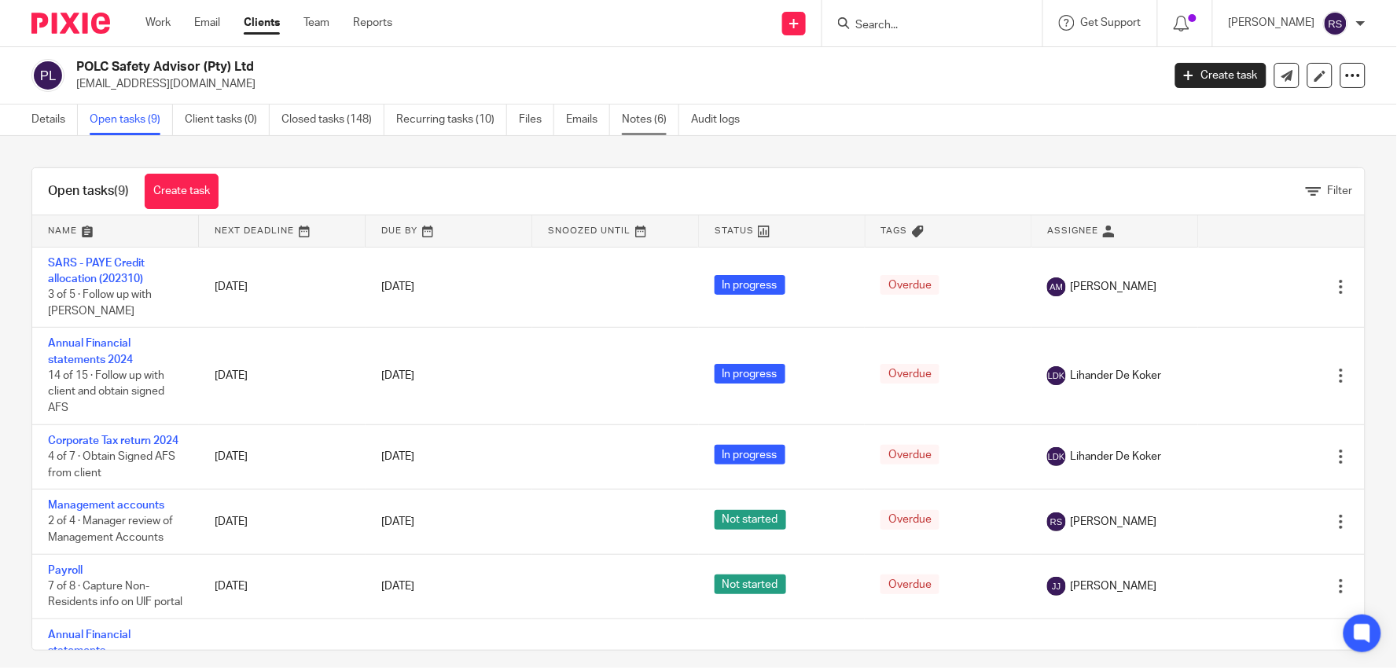
click at [663, 120] on link "Notes (6)" at bounding box center [650, 120] width 57 height 31
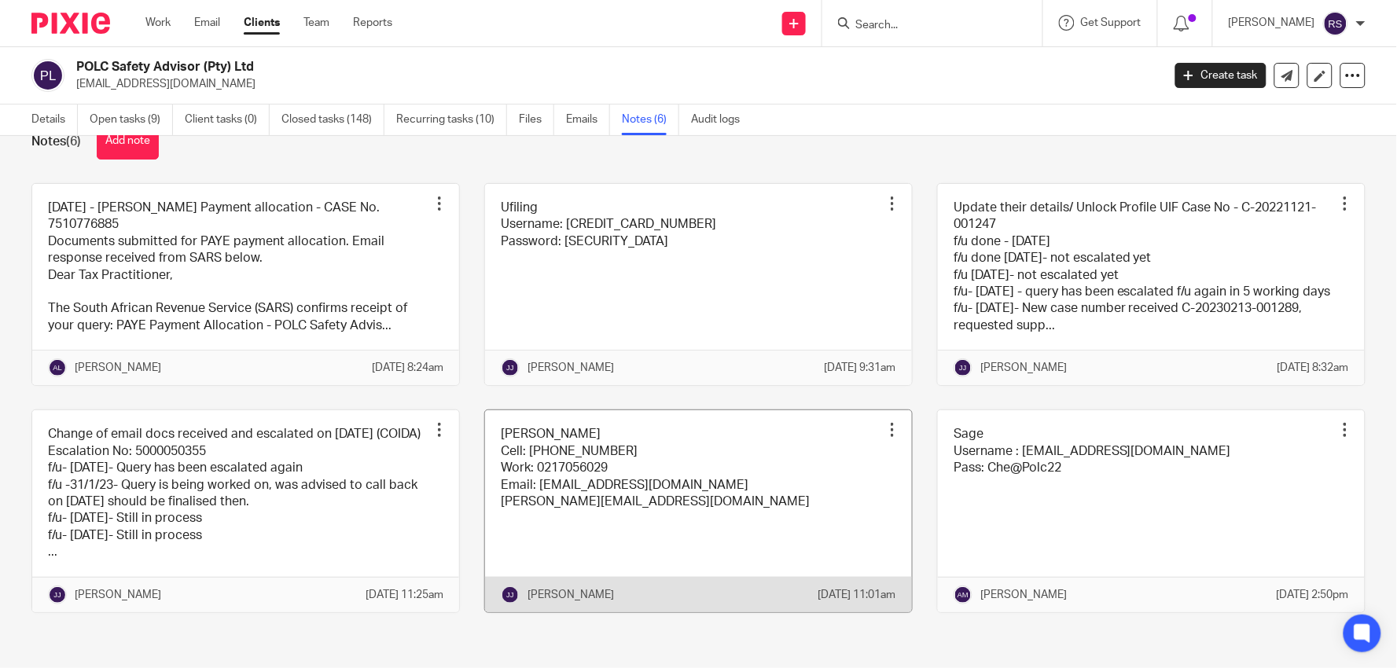
scroll to position [77, 0]
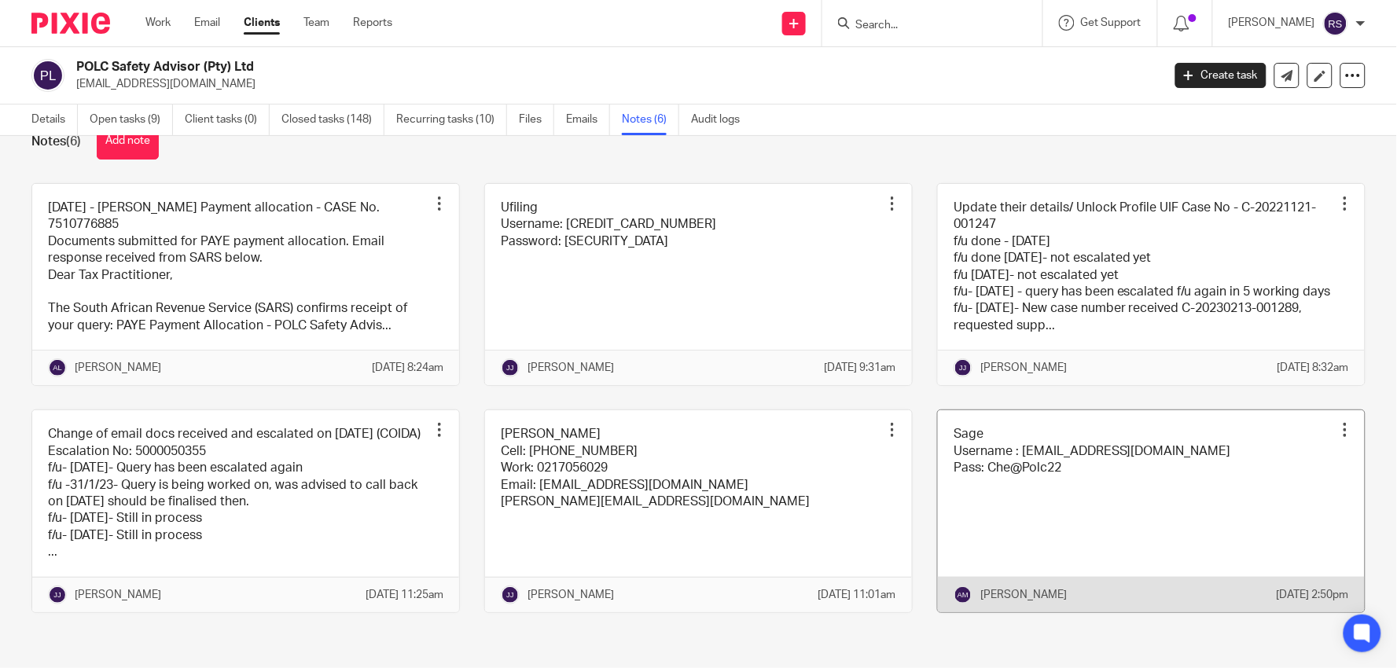
click at [1145, 447] on link at bounding box center [1151, 511] width 427 height 202
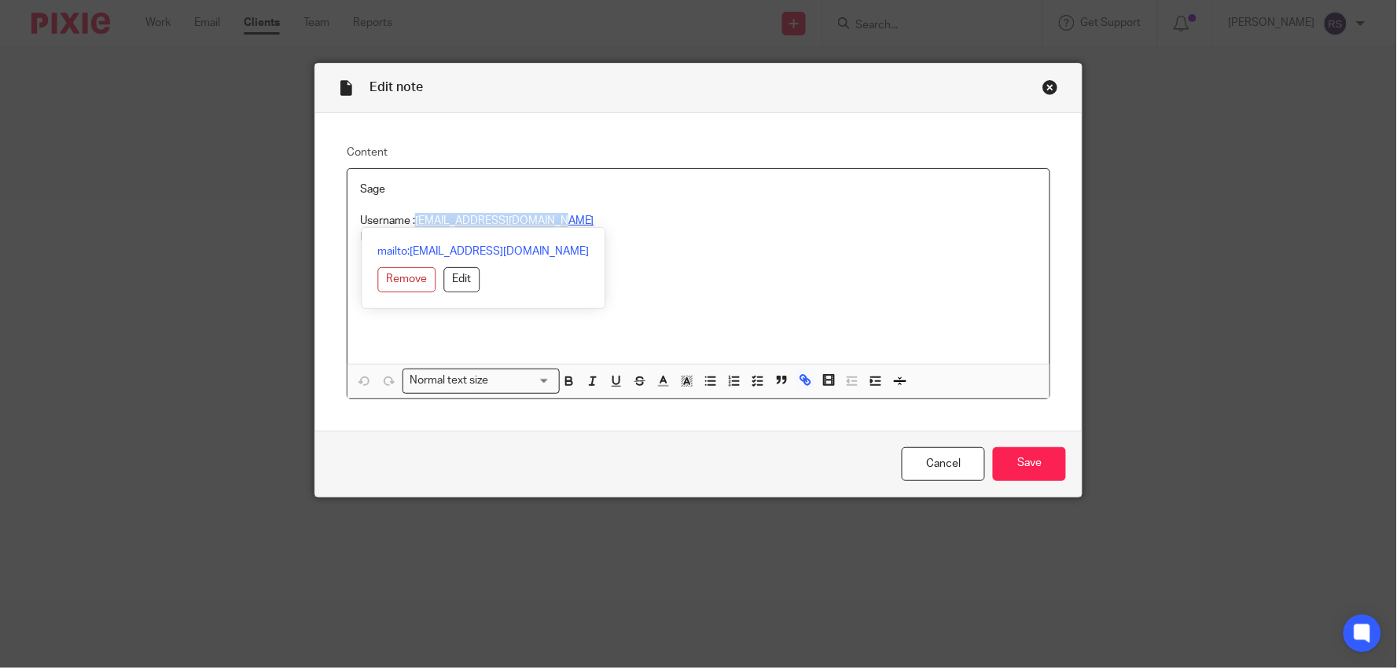
drag, startPoint x: 496, startPoint y: 223, endPoint x: 413, endPoint y: 221, distance: 83.4
click at [413, 221] on p "Username : [EMAIL_ADDRESS][DOMAIN_NAME]" at bounding box center [698, 221] width 677 height 16
copy link "[EMAIL_ADDRESS][DOMAIN_NAME]"
click at [651, 248] on div "Sage Username : [EMAIL_ADDRESS][DOMAIN_NAME] Pass: Che@Polc22" at bounding box center [699, 267] width 702 height 196
drag, startPoint x: 449, startPoint y: 248, endPoint x: 386, endPoint y: 248, distance: 62.9
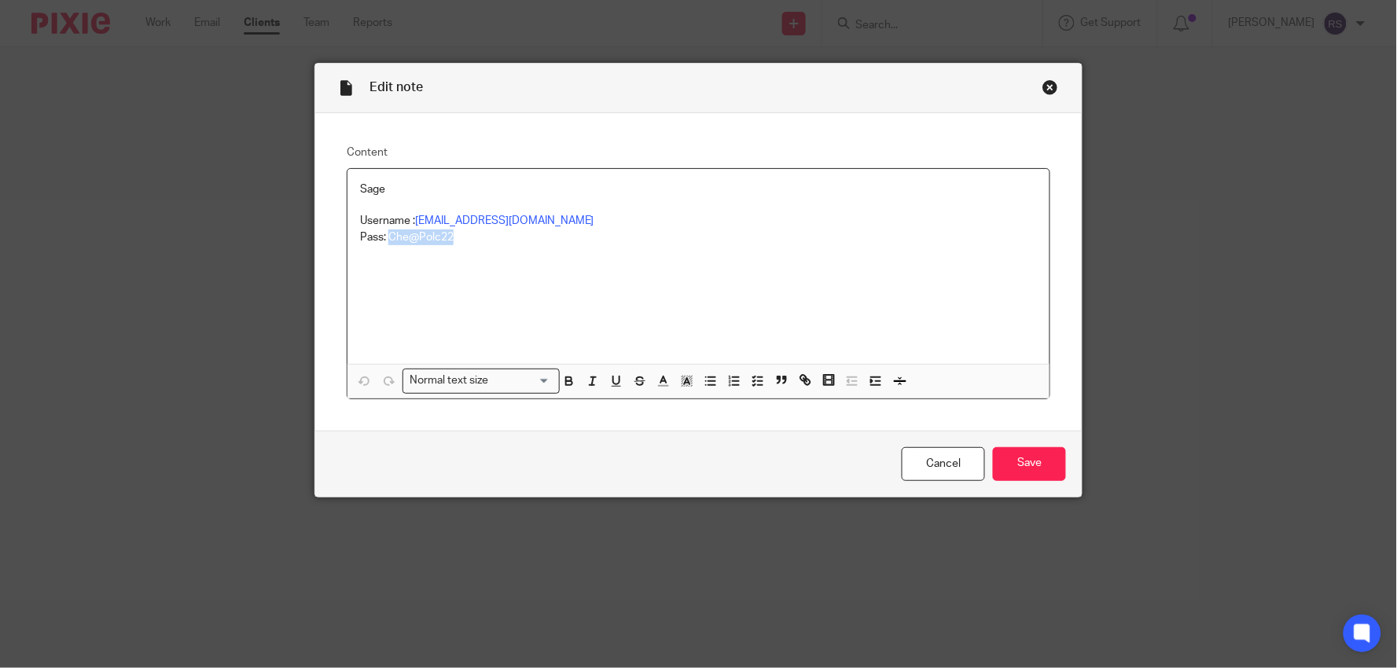
click at [386, 248] on div "Sage Username : [EMAIL_ADDRESS][DOMAIN_NAME] Pass: Che@Polc22" at bounding box center [699, 267] width 702 height 196
copy p "Che@Polc22"
click at [1048, 89] on div "Close this dialog window" at bounding box center [1051, 87] width 16 height 16
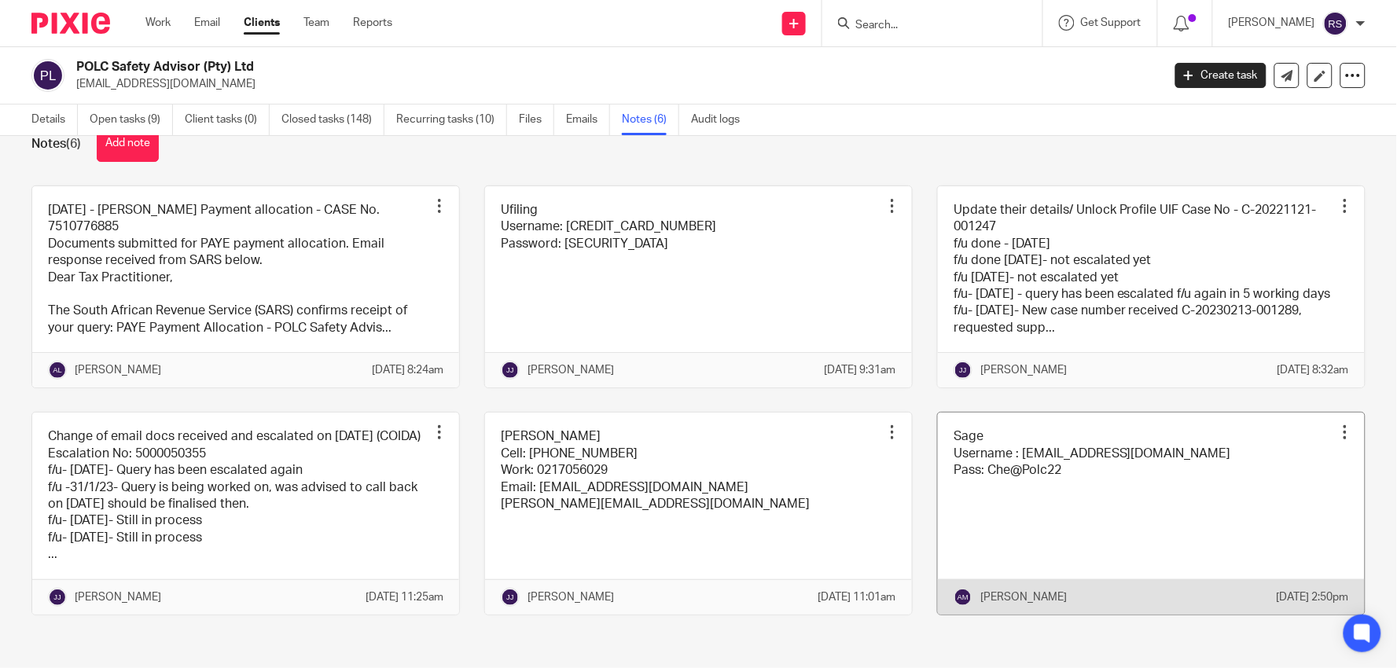
scroll to position [77, 0]
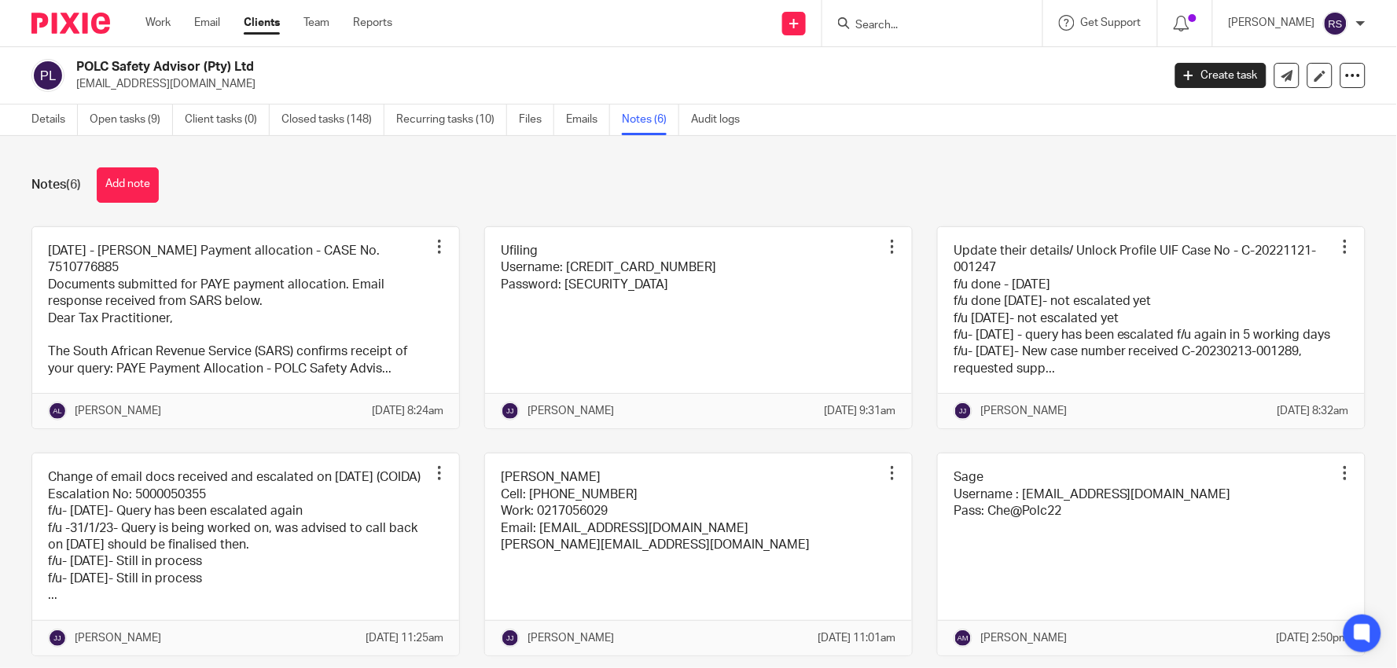
click at [333, 27] on ul "Work Email Clients Team Reports" at bounding box center [280, 23] width 270 height 16
click at [326, 27] on link "Team" at bounding box center [317, 23] width 26 height 16
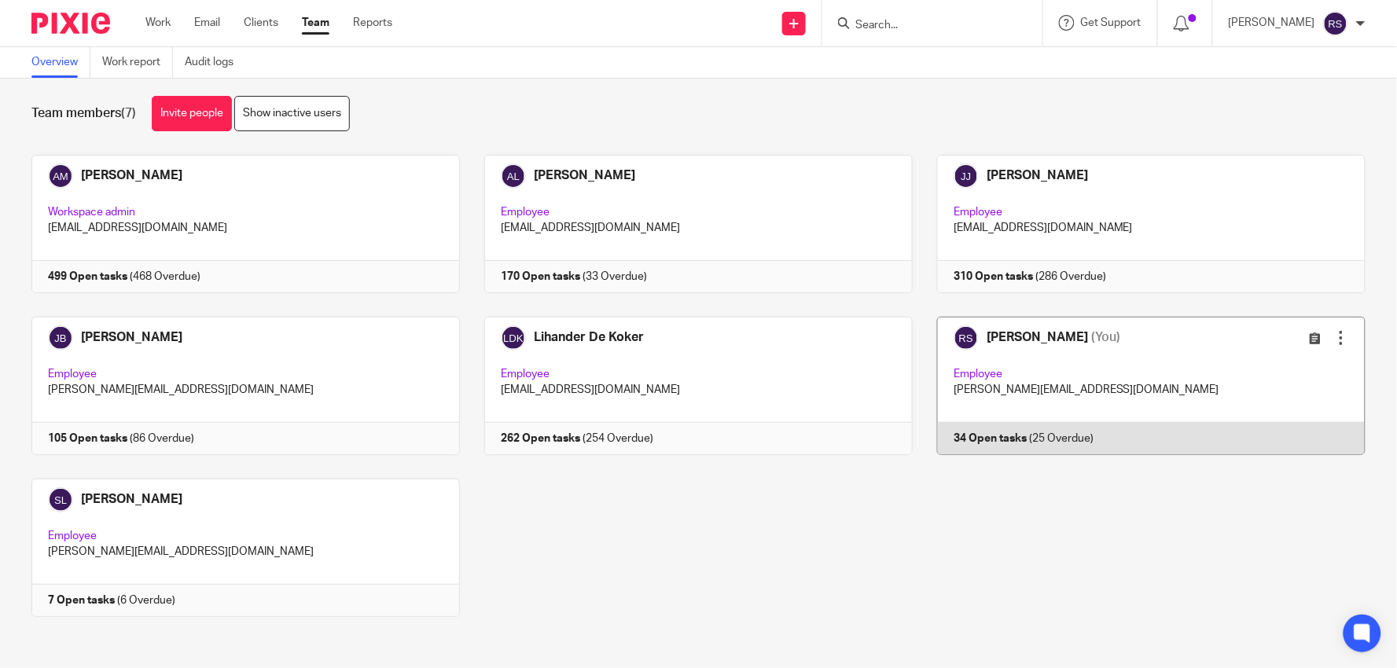
scroll to position [19, 0]
